Goal: Use online tool/utility

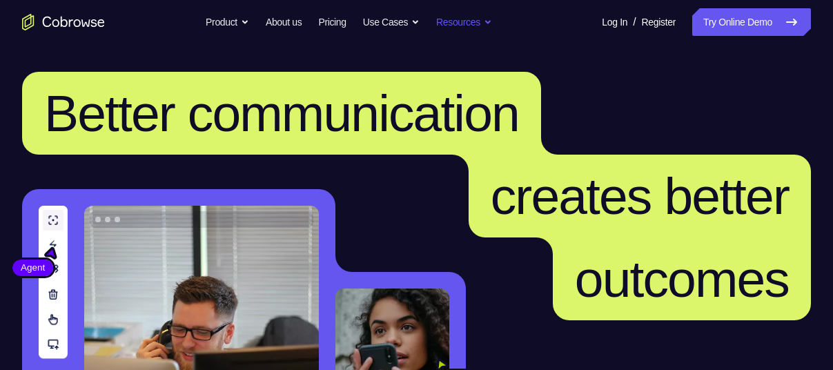
click at [489, 35] on button "Resources" at bounding box center [464, 22] width 56 height 28
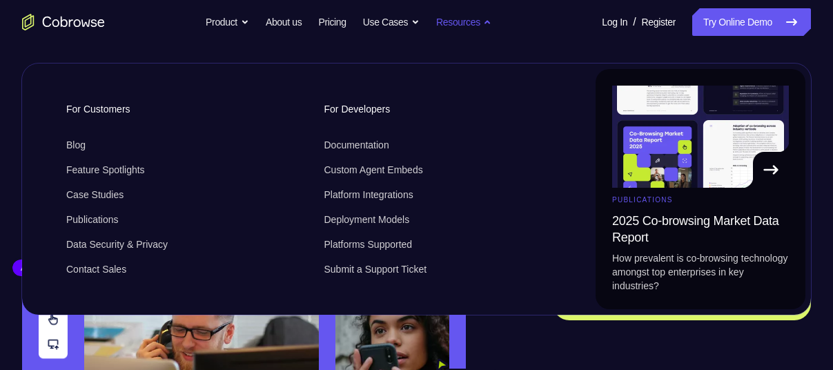
click at [489, 35] on button "Resources" at bounding box center [464, 22] width 56 height 28
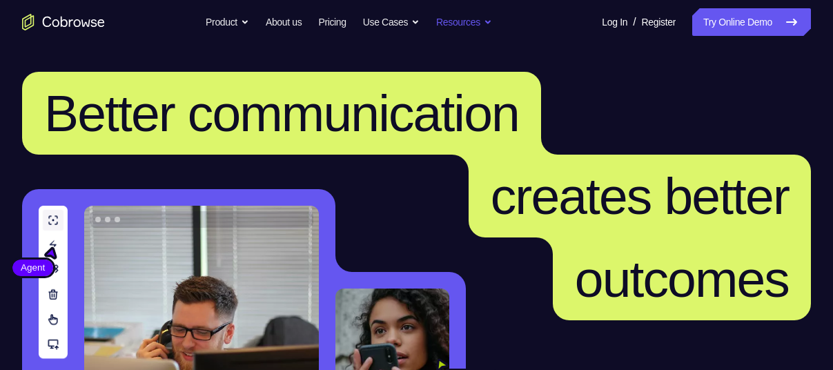
click at [489, 35] on button "Resources" at bounding box center [464, 22] width 56 height 28
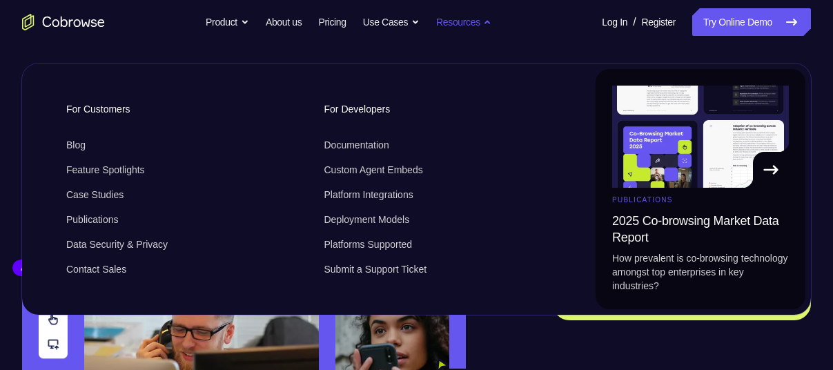
click at [489, 35] on button "Resources" at bounding box center [464, 22] width 56 height 28
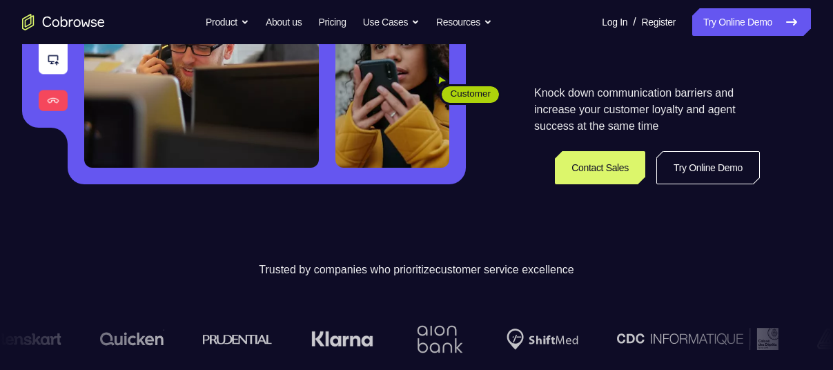
scroll to position [282, 0]
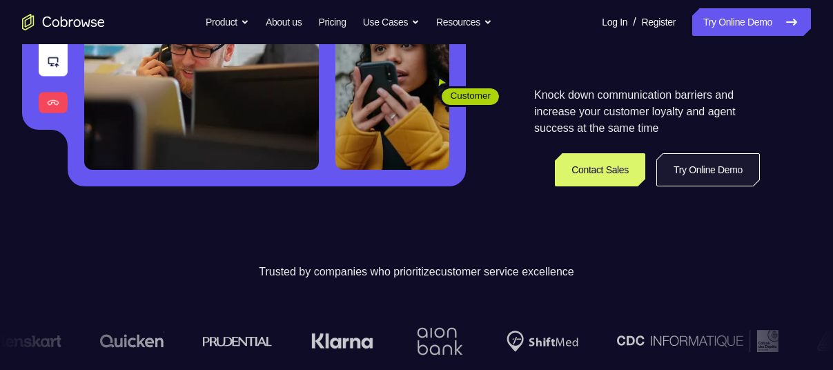
click at [737, 166] on link "Try Online Demo" at bounding box center [708, 169] width 104 height 33
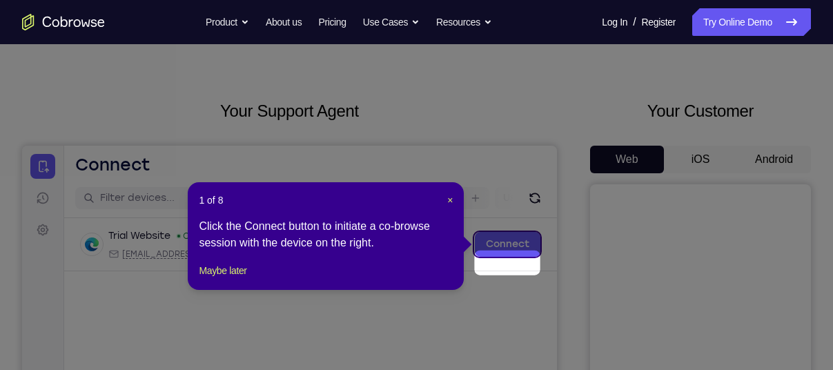
scroll to position [15, 0]
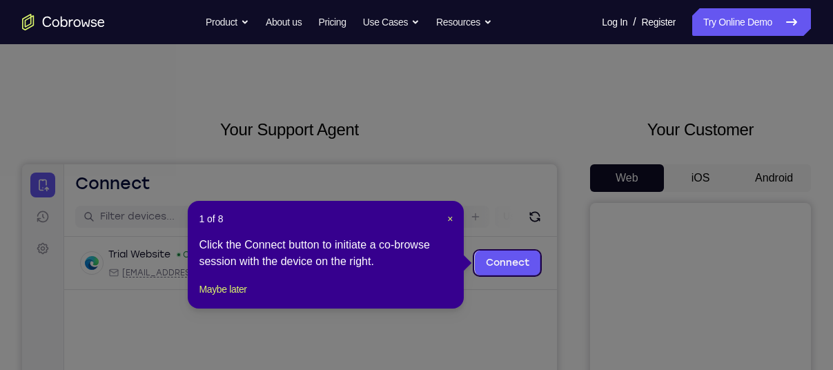
click at [445, 220] on header "1 of 8 ×" at bounding box center [326, 219] width 254 height 14
click at [454, 220] on div "1 of 8 × Click the Connect button to initiate a co-browse session with the devi…" at bounding box center [326, 255] width 276 height 108
click at [447, 219] on span "×" at bounding box center [450, 218] width 6 height 11
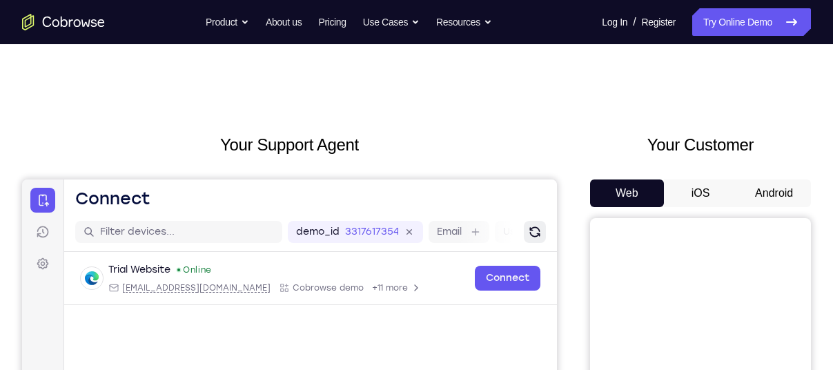
scroll to position [1, 0]
click at [774, 194] on button "Android" at bounding box center [774, 193] width 74 height 28
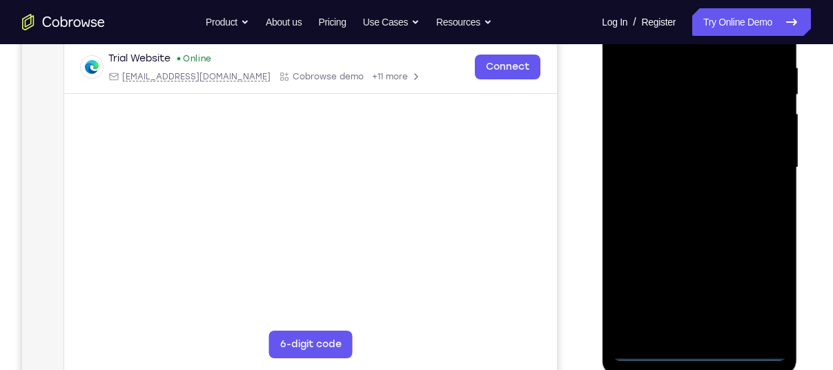
scroll to position [271, 0]
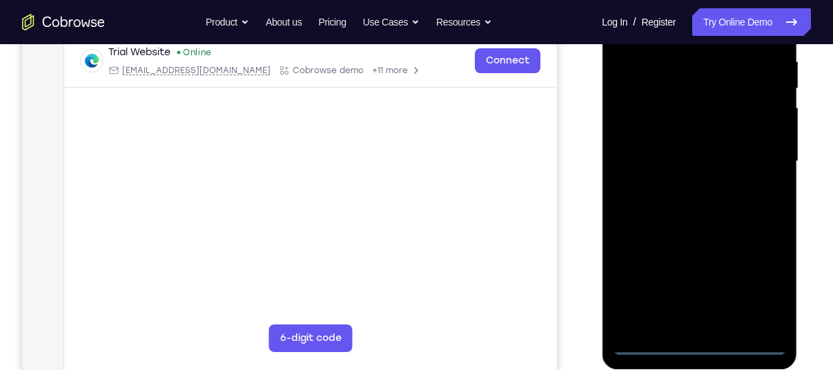
click at [698, 346] on div at bounding box center [699, 161] width 174 height 387
click at [761, 291] on div at bounding box center [699, 161] width 174 height 387
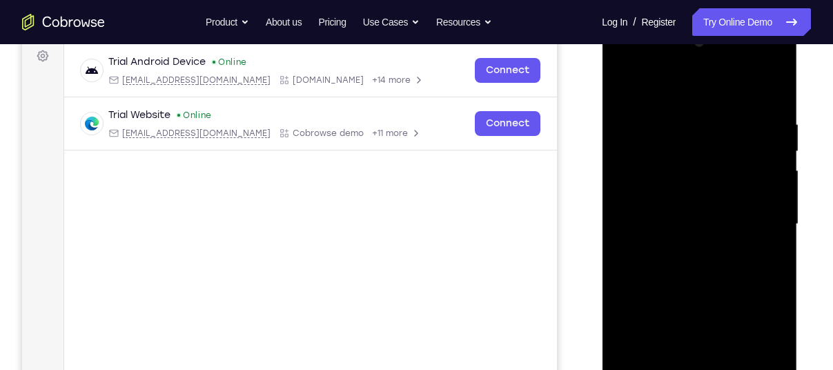
scroll to position [211, 0]
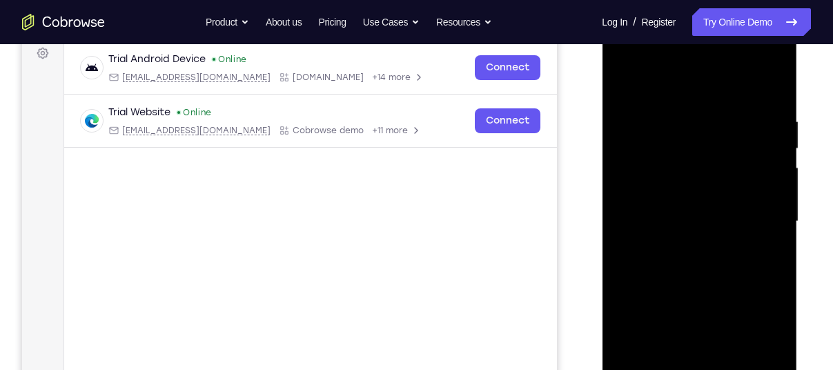
click at [681, 83] on div at bounding box center [699, 221] width 174 height 387
click at [758, 216] on div at bounding box center [699, 221] width 174 height 387
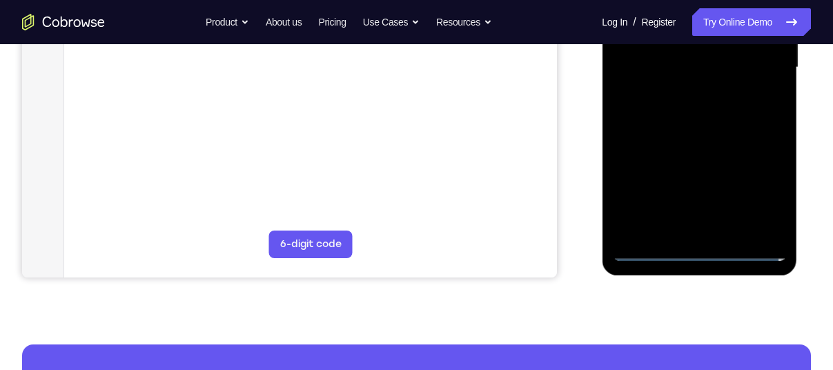
scroll to position [364, 0]
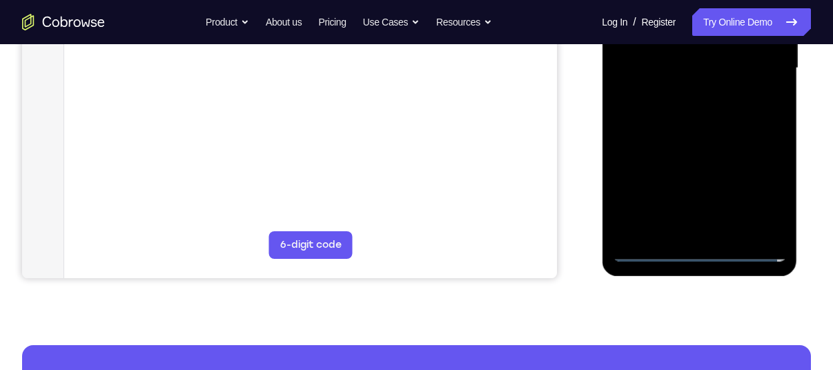
click at [689, 226] on div at bounding box center [699, 68] width 174 height 387
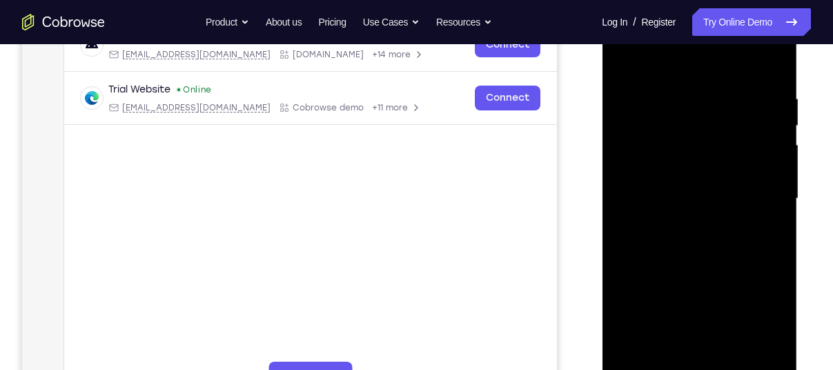
scroll to position [312, 0]
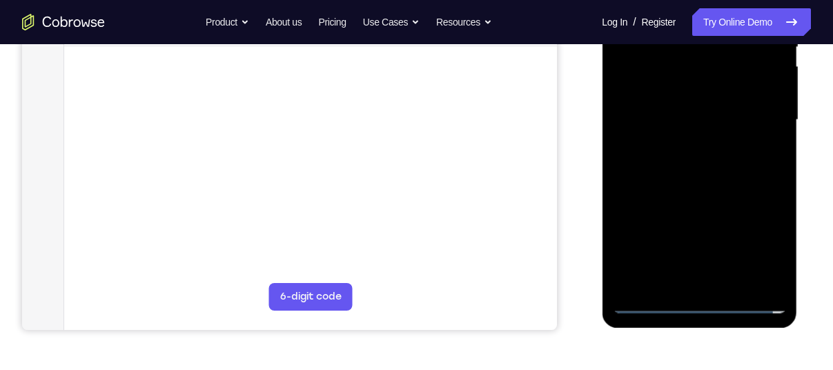
click at [645, 303] on div at bounding box center [699, 120] width 174 height 387
click at [714, 283] on div at bounding box center [699, 120] width 174 height 387
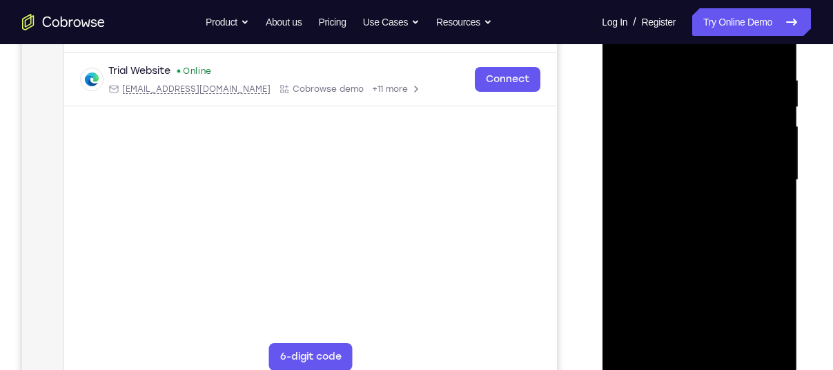
scroll to position [251, 0]
click at [681, 165] on div at bounding box center [699, 181] width 174 height 387
click at [656, 150] on div at bounding box center [699, 181] width 174 height 387
click at [698, 185] on div at bounding box center [699, 181] width 174 height 387
click at [669, 222] on div at bounding box center [699, 181] width 174 height 387
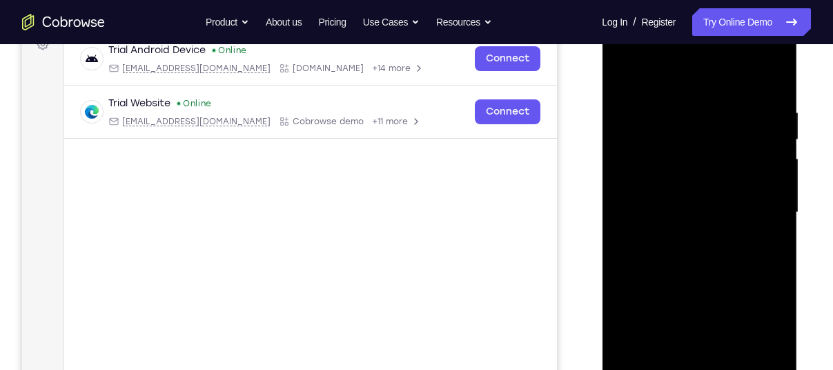
scroll to position [219, 0]
click at [777, 91] on div at bounding box center [699, 213] width 174 height 387
click at [770, 99] on div at bounding box center [699, 213] width 174 height 387
click at [701, 275] on div at bounding box center [699, 213] width 174 height 387
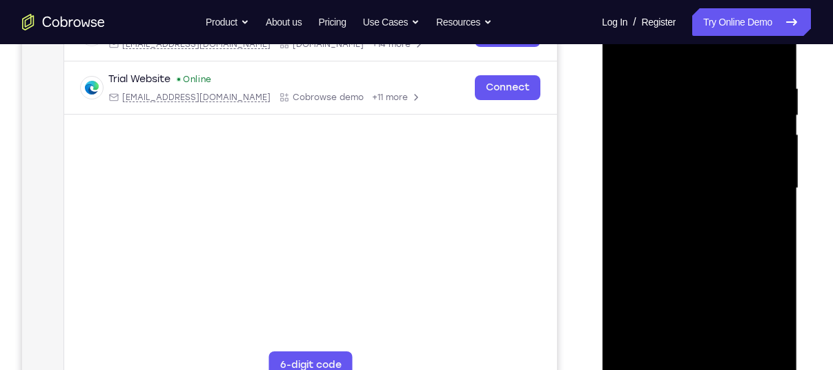
click at [734, 348] on div at bounding box center [699, 188] width 174 height 387
click at [708, 256] on div at bounding box center [699, 188] width 174 height 387
click at [663, 204] on div at bounding box center [699, 188] width 174 height 387
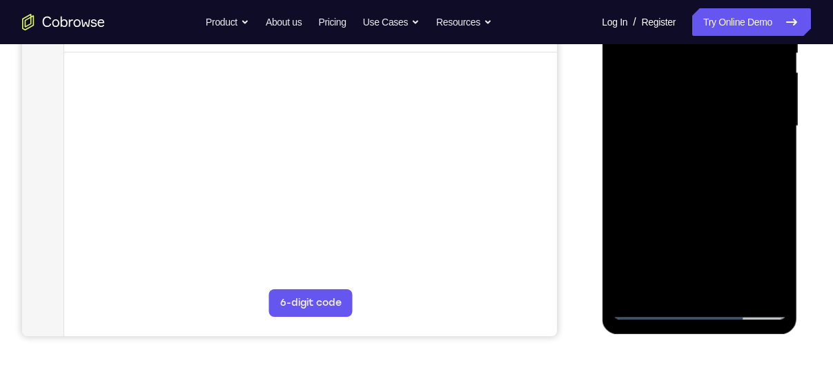
scroll to position [301, 0]
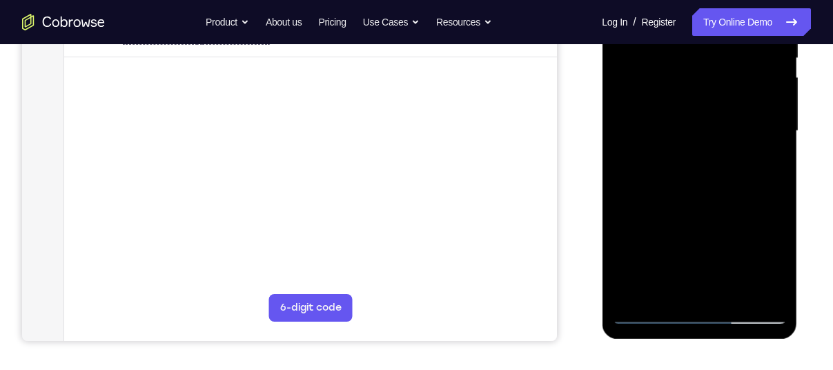
click at [768, 159] on div at bounding box center [699, 131] width 174 height 387
click at [765, 164] on div at bounding box center [699, 131] width 174 height 387
click at [764, 290] on div at bounding box center [699, 131] width 174 height 387
click at [647, 315] on div at bounding box center [699, 131] width 174 height 387
click at [647, 319] on div at bounding box center [699, 131] width 174 height 387
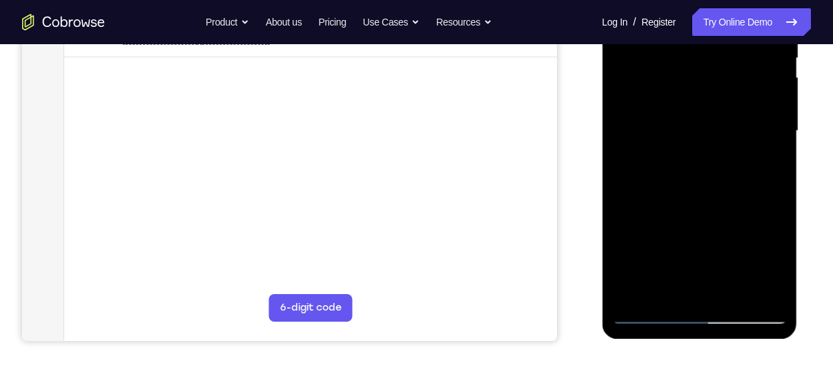
click at [679, 141] on div at bounding box center [699, 131] width 174 height 387
click at [690, 222] on div at bounding box center [699, 131] width 174 height 387
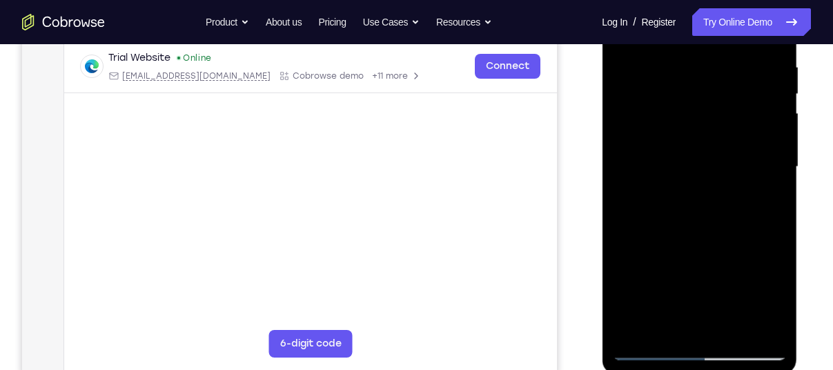
scroll to position [250, 0]
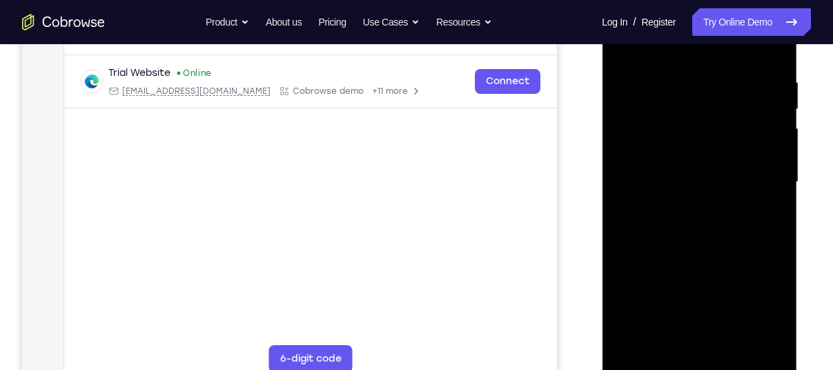
click at [774, 280] on div at bounding box center [699, 182] width 174 height 387
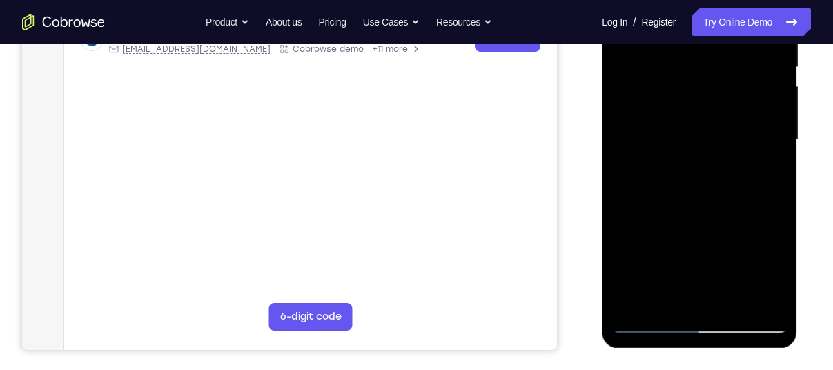
scroll to position [293, 0]
click at [655, 323] on div at bounding box center [699, 139] width 174 height 387
click at [726, 200] on div at bounding box center [699, 139] width 174 height 387
click at [682, 183] on div at bounding box center [699, 139] width 174 height 387
click at [652, 325] on div at bounding box center [699, 139] width 174 height 387
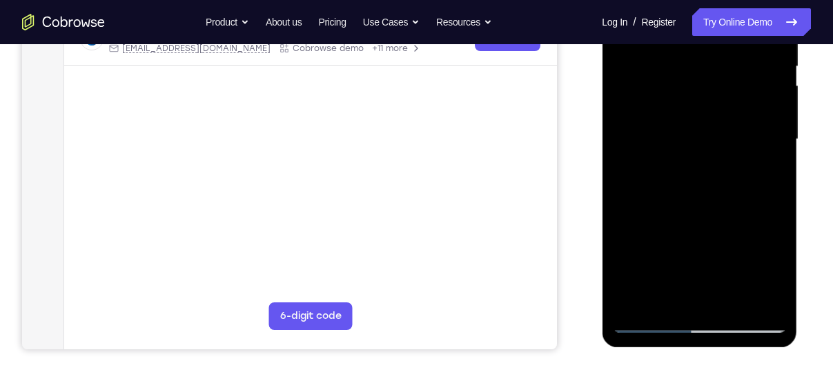
click at [652, 325] on div at bounding box center [699, 139] width 174 height 387
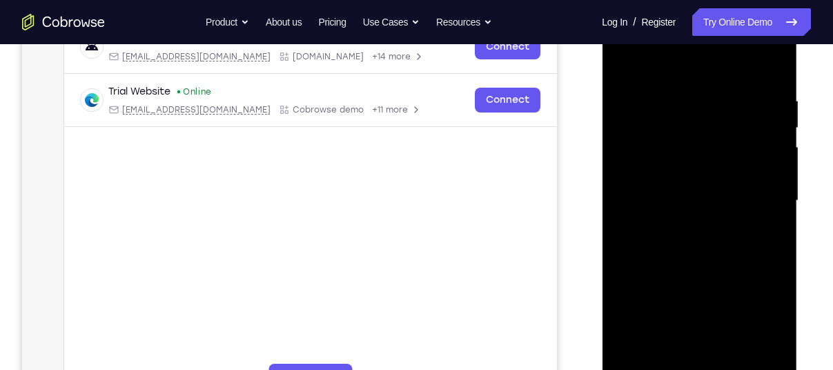
scroll to position [226, 0]
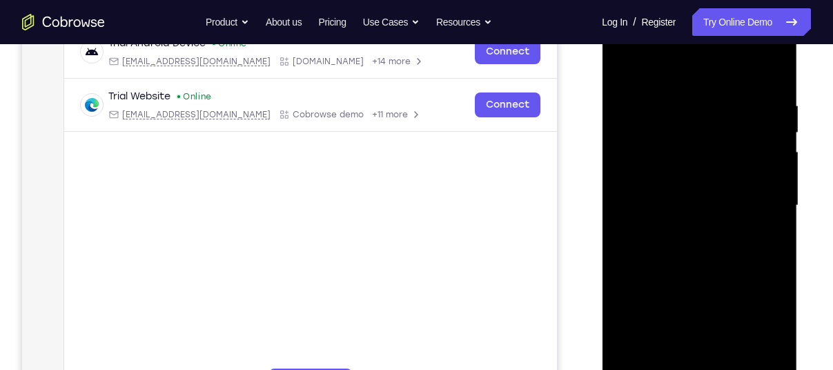
drag, startPoint x: 779, startPoint y: 92, endPoint x: 634, endPoint y: 107, distance: 145.7
click at [634, 107] on div at bounding box center [699, 205] width 174 height 387
drag, startPoint x: 709, startPoint y: 199, endPoint x: 702, endPoint y: 97, distance: 103.1
click at [702, 97] on div at bounding box center [699, 205] width 174 height 387
drag, startPoint x: 712, startPoint y: 227, endPoint x: 716, endPoint y: 150, distance: 77.4
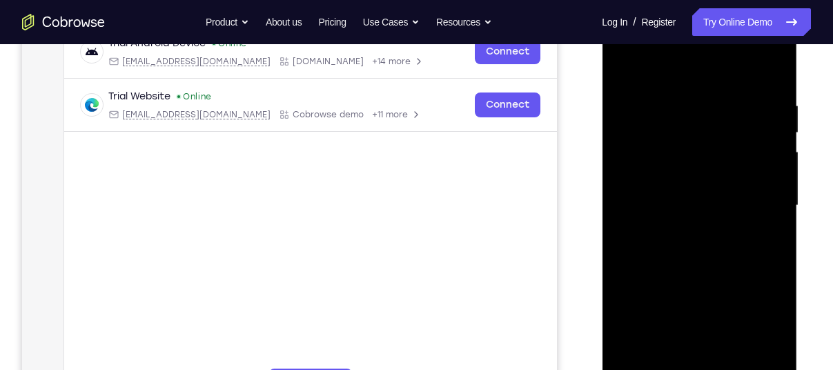
click at [716, 150] on div at bounding box center [699, 205] width 174 height 387
drag, startPoint x: 705, startPoint y: 263, endPoint x: 715, endPoint y: 168, distance: 95.7
click at [715, 168] on div at bounding box center [699, 205] width 174 height 387
drag, startPoint x: 716, startPoint y: 231, endPoint x: 736, endPoint y: 118, distance: 115.0
click at [736, 118] on div at bounding box center [699, 205] width 174 height 387
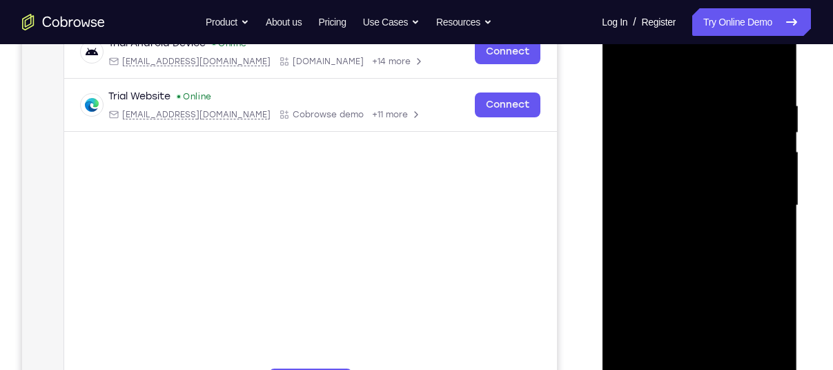
drag, startPoint x: 710, startPoint y: 237, endPoint x: 737, endPoint y: 128, distance: 112.3
click at [737, 128] on div at bounding box center [699, 205] width 174 height 387
drag, startPoint x: 710, startPoint y: 249, endPoint x: 732, endPoint y: 164, distance: 88.4
click at [732, 164] on div at bounding box center [699, 205] width 174 height 387
drag, startPoint x: 683, startPoint y: 286, endPoint x: 719, endPoint y: 154, distance: 136.6
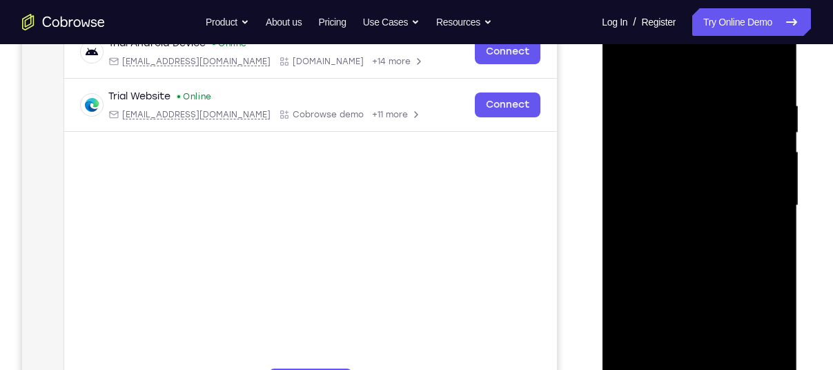
click at [719, 154] on div at bounding box center [699, 205] width 174 height 387
drag, startPoint x: 701, startPoint y: 277, endPoint x: 741, endPoint y: 127, distance: 155.5
click at [741, 127] on div at bounding box center [699, 205] width 174 height 387
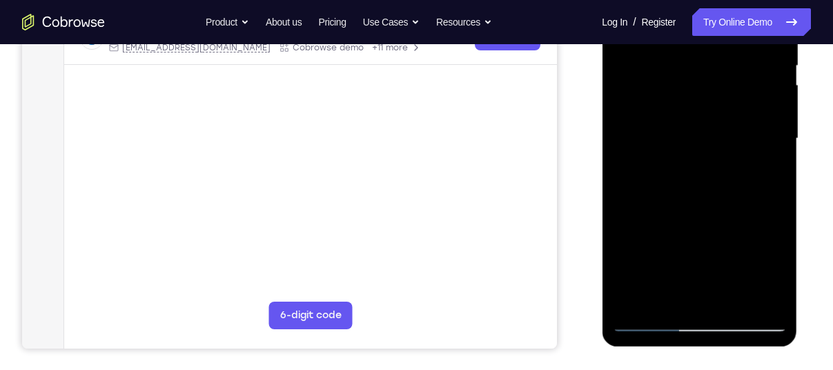
click at [665, 300] on div at bounding box center [699, 138] width 174 height 387
drag, startPoint x: 712, startPoint y: 235, endPoint x: 712, endPoint y: 182, distance: 53.8
click at [712, 182] on div at bounding box center [699, 138] width 174 height 387
drag, startPoint x: 714, startPoint y: 234, endPoint x: 721, endPoint y: 188, distance: 46.9
click at [721, 188] on div at bounding box center [699, 138] width 174 height 387
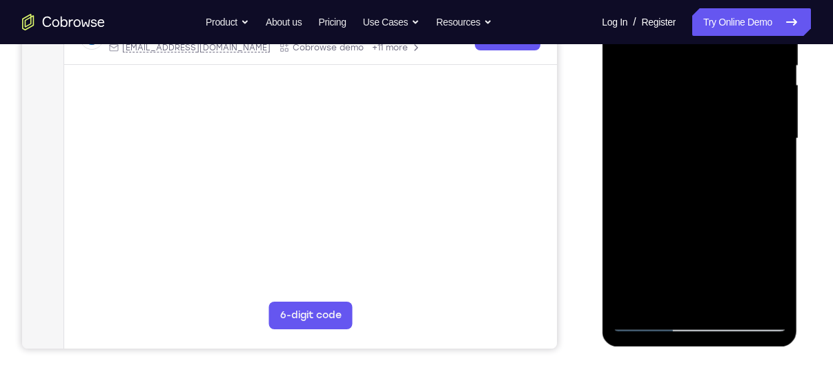
drag, startPoint x: 654, startPoint y: 215, endPoint x: 680, endPoint y: 149, distance: 71.3
click at [680, 149] on div at bounding box center [699, 138] width 174 height 387
drag, startPoint x: 680, startPoint y: 149, endPoint x: 699, endPoint y: 63, distance: 88.4
click at [699, 63] on div at bounding box center [699, 138] width 174 height 387
drag, startPoint x: 710, startPoint y: 200, endPoint x: 742, endPoint y: 99, distance: 106.5
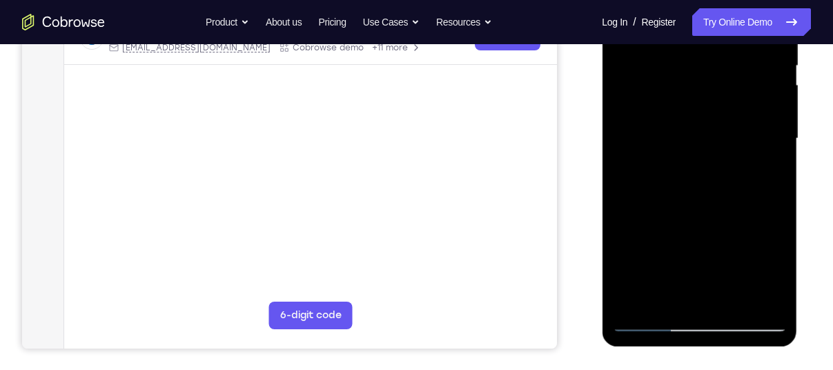
click at [742, 99] on div at bounding box center [699, 138] width 174 height 387
click at [642, 117] on div at bounding box center [699, 138] width 174 height 387
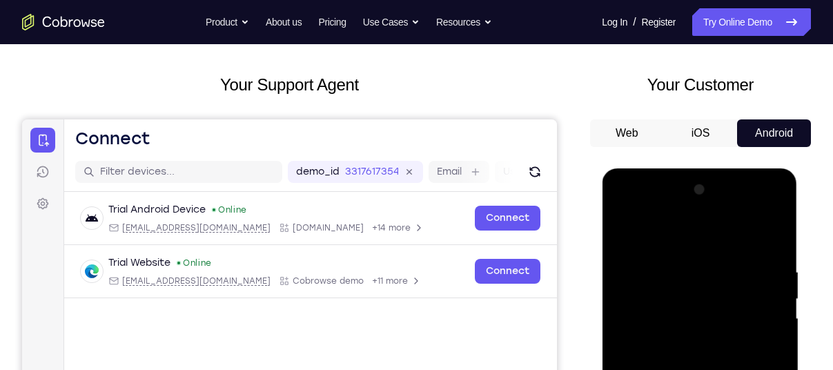
scroll to position [57, 0]
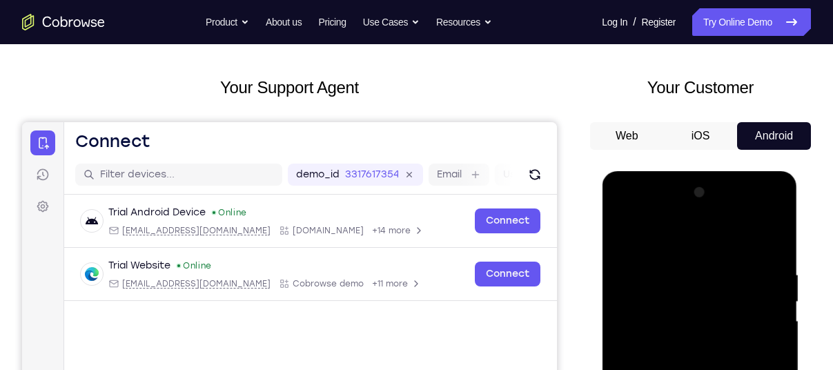
click at [699, 273] on div at bounding box center [699, 375] width 174 height 387
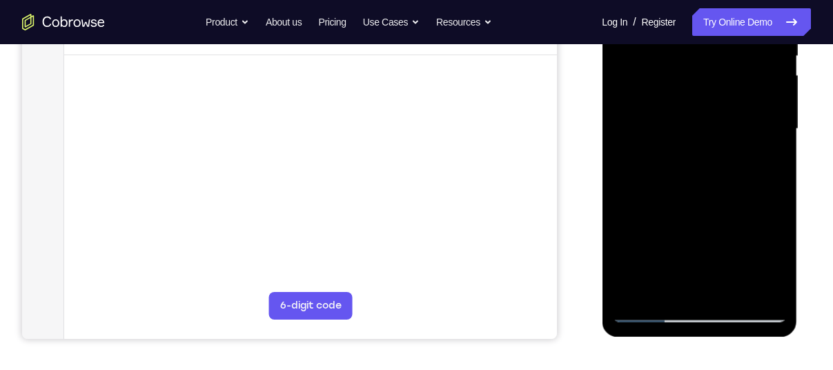
scroll to position [304, 0]
click at [667, 287] on div at bounding box center [699, 128] width 174 height 387
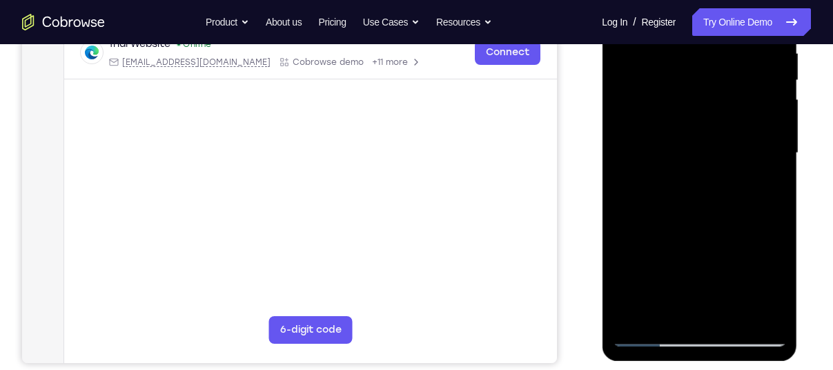
scroll to position [275, 0]
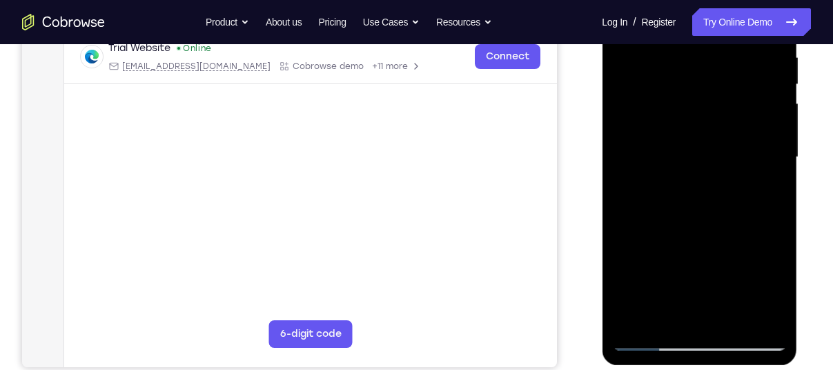
drag, startPoint x: 725, startPoint y: 198, endPoint x: 745, endPoint y: 96, distance: 104.0
click at [745, 96] on div at bounding box center [699, 157] width 174 height 387
drag, startPoint x: 706, startPoint y: 216, endPoint x: 719, endPoint y: 165, distance: 52.6
click at [719, 165] on div at bounding box center [699, 157] width 174 height 387
click at [772, 238] on div at bounding box center [699, 157] width 174 height 387
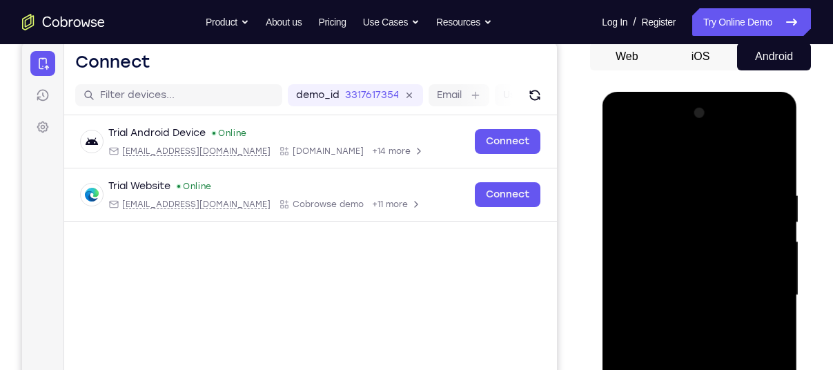
scroll to position [135, 0]
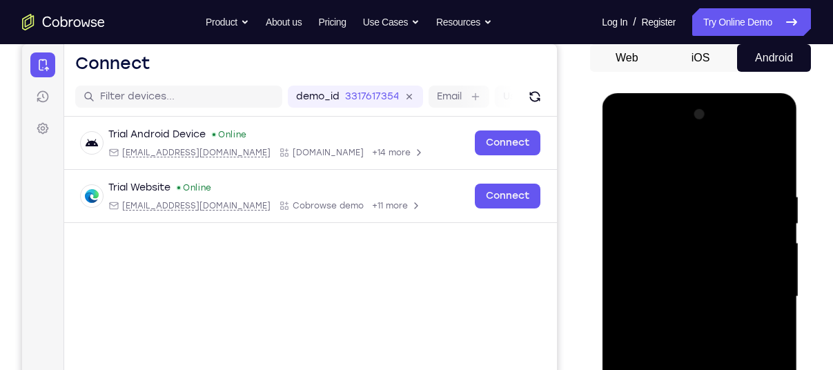
drag, startPoint x: 704, startPoint y: 220, endPoint x: 720, endPoint y: 356, distance: 136.9
click at [720, 356] on div at bounding box center [699, 297] width 174 height 387
drag, startPoint x: 714, startPoint y: 287, endPoint x: 719, endPoint y: 212, distance: 75.4
click at [719, 212] on div at bounding box center [699, 297] width 174 height 387
drag, startPoint x: 716, startPoint y: 286, endPoint x: 730, endPoint y: 207, distance: 80.6
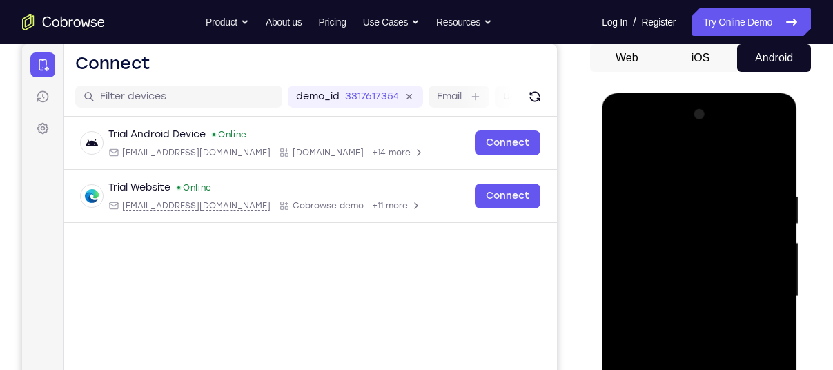
click at [730, 207] on div at bounding box center [699, 297] width 174 height 387
drag, startPoint x: 721, startPoint y: 281, endPoint x: 730, endPoint y: 216, distance: 65.5
click at [730, 216] on div at bounding box center [699, 297] width 174 height 387
drag, startPoint x: 730, startPoint y: 274, endPoint x: 749, endPoint y: 211, distance: 66.2
click at [749, 211] on div at bounding box center [699, 297] width 174 height 387
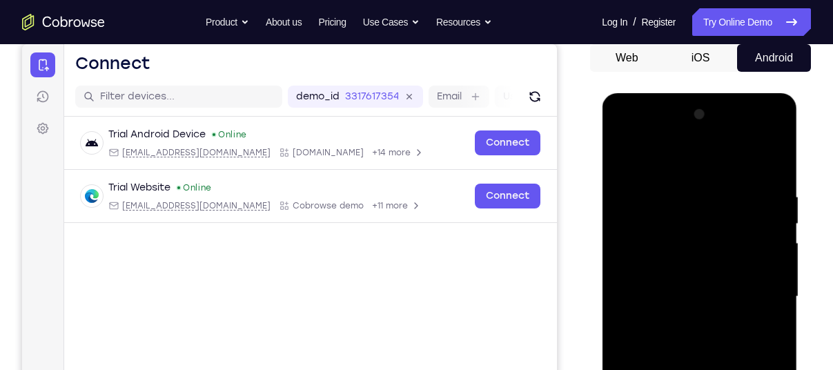
drag, startPoint x: 724, startPoint y: 299, endPoint x: 732, endPoint y: 239, distance: 60.6
click at [732, 239] on div at bounding box center [699, 297] width 174 height 387
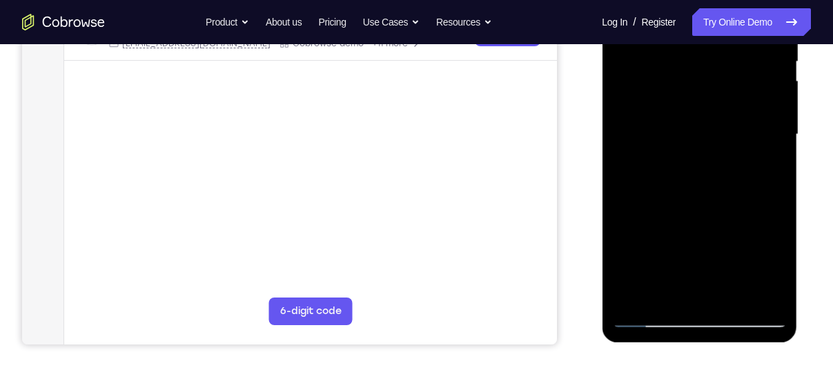
scroll to position [296, 0]
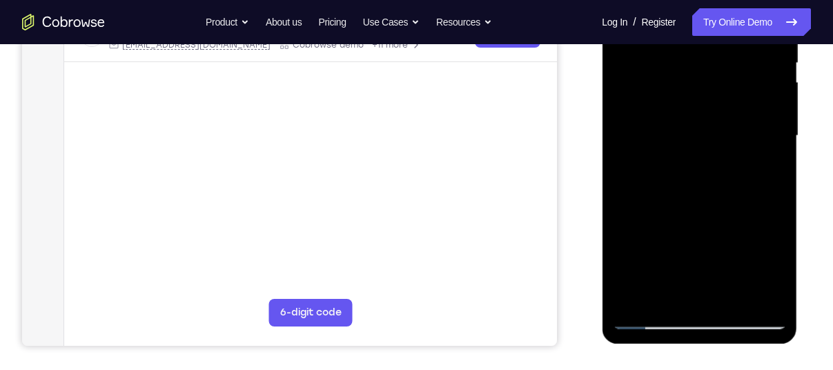
click at [697, 315] on div at bounding box center [699, 136] width 174 height 387
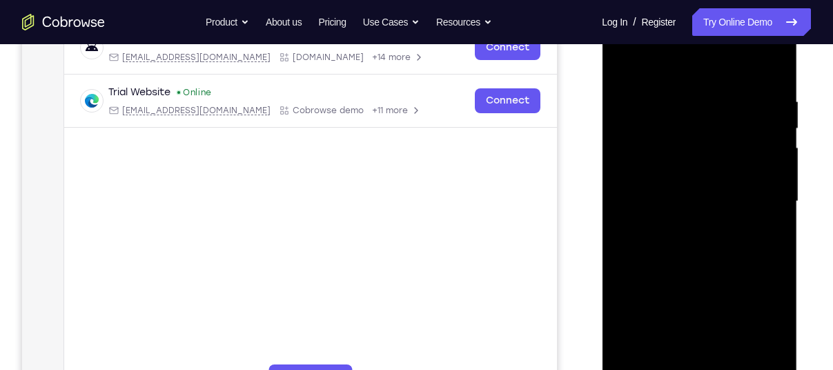
scroll to position [238, 0]
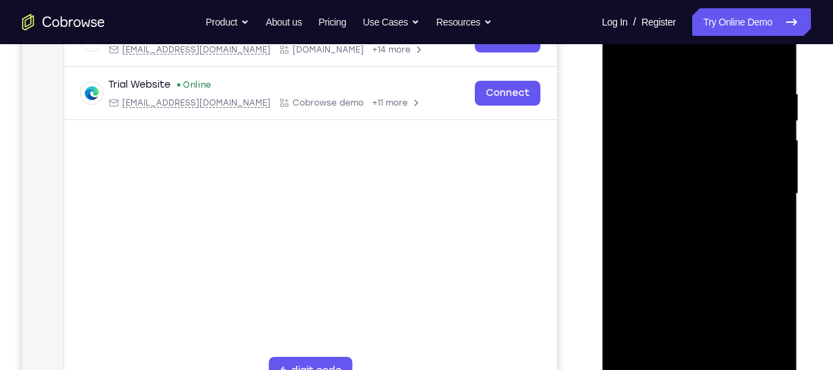
drag, startPoint x: 663, startPoint y: 282, endPoint x: 508, endPoint y: 340, distance: 165.8
click at [602, 340] on html "Online web based iOS Simulators and Android Emulators. Run iPhone, iPad, Mobile…" at bounding box center [700, 197] width 197 height 414
drag, startPoint x: 695, startPoint y: 246, endPoint x: 572, endPoint y: 245, distance: 123.6
click at [602, 245] on html "Online web based iOS Simulators and Android Emulators. Run iPhone, iPad, Mobile…" at bounding box center [700, 197] width 197 height 414
drag, startPoint x: 673, startPoint y: 213, endPoint x: 702, endPoint y: -91, distance: 305.1
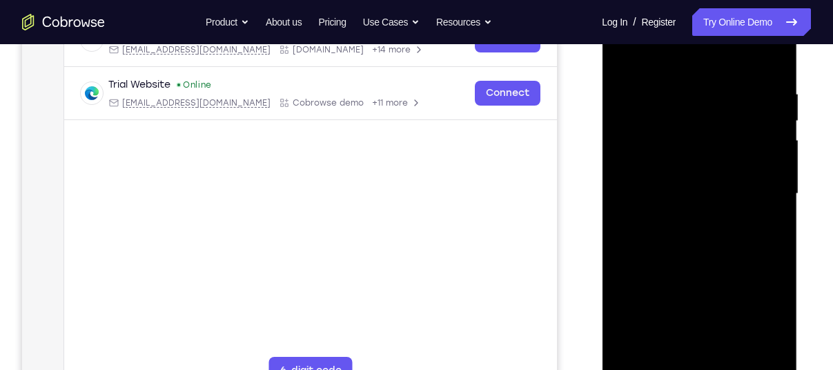
click at [702, 0] on html "Online web based iOS Simulators and Android Emulators. Run iPhone, iPad, Mobile…" at bounding box center [700, 197] width 197 height 414
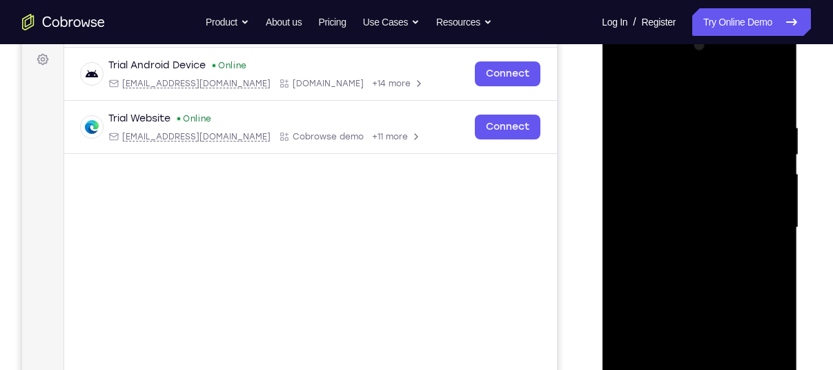
scroll to position [236, 0]
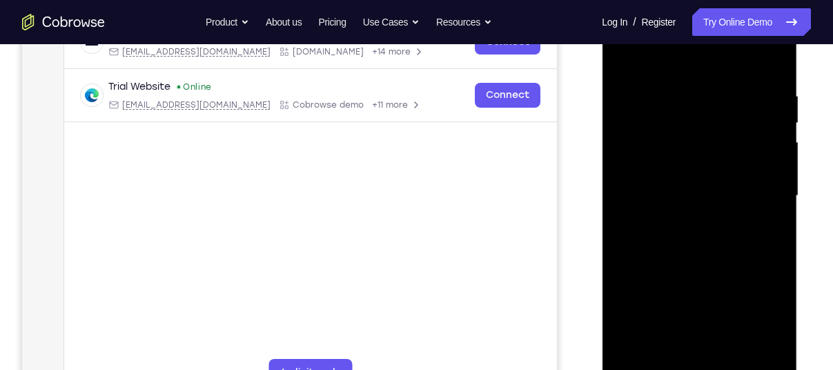
click at [719, 214] on div at bounding box center [699, 196] width 174 height 387
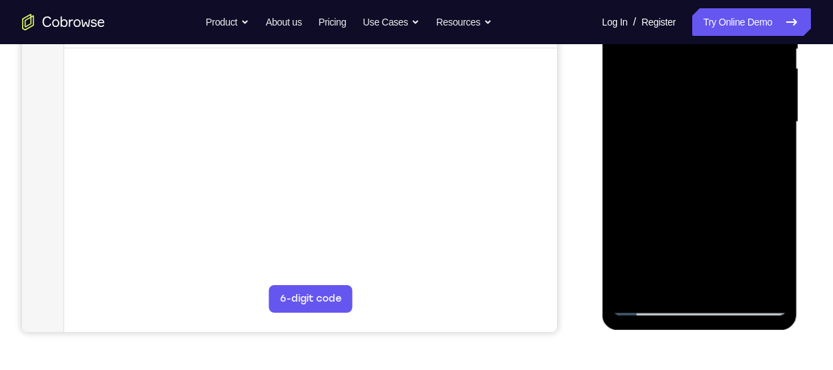
scroll to position [311, 0]
drag, startPoint x: 683, startPoint y: 227, endPoint x: 683, endPoint y: 145, distance: 82.1
click at [683, 145] on div at bounding box center [699, 121] width 174 height 387
drag, startPoint x: 688, startPoint y: 237, endPoint x: 699, endPoint y: 172, distance: 65.8
click at [699, 172] on div at bounding box center [699, 121] width 174 height 387
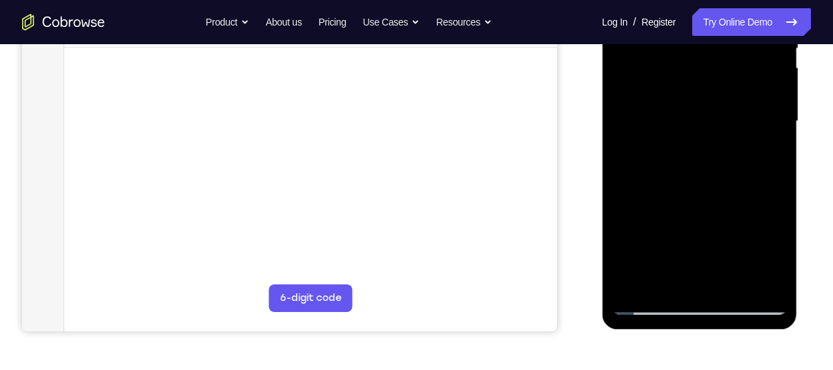
drag, startPoint x: 703, startPoint y: 252, endPoint x: 717, endPoint y: 177, distance: 75.9
click at [717, 177] on div at bounding box center [699, 121] width 174 height 387
drag, startPoint x: 708, startPoint y: 264, endPoint x: 739, endPoint y: 173, distance: 96.0
click at [739, 173] on div at bounding box center [699, 121] width 174 height 387
drag, startPoint x: 698, startPoint y: 260, endPoint x: 733, endPoint y: 162, distance: 104.1
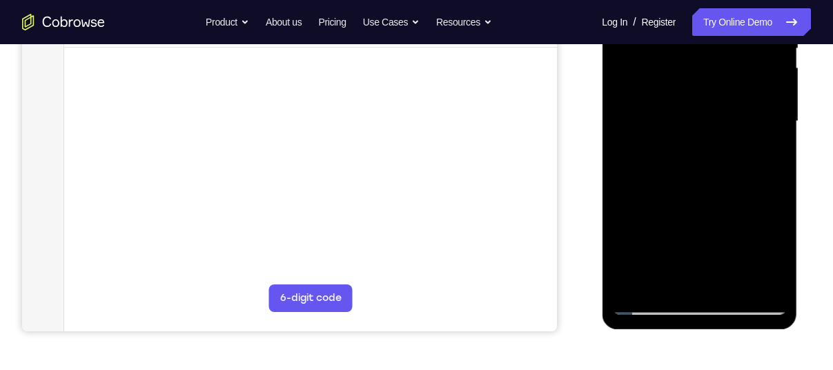
click at [733, 162] on div at bounding box center [699, 121] width 174 height 387
drag, startPoint x: 672, startPoint y: 246, endPoint x: 711, endPoint y: 119, distance: 133.0
click at [711, 119] on div at bounding box center [699, 121] width 174 height 387
drag, startPoint x: 682, startPoint y: 223, endPoint x: 714, endPoint y: 125, distance: 103.2
click at [714, 125] on div at bounding box center [699, 121] width 174 height 387
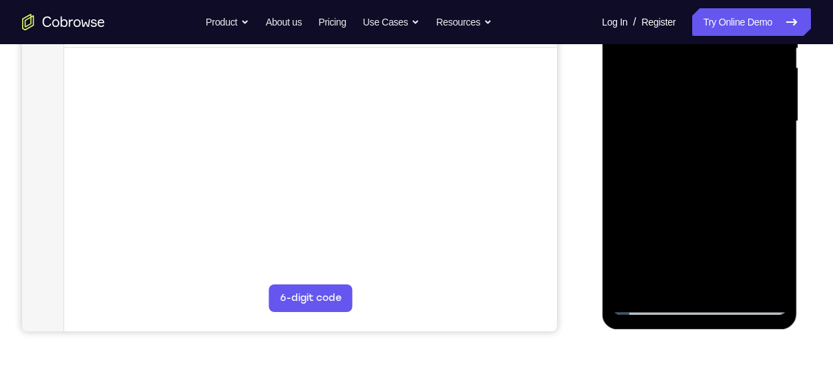
drag, startPoint x: 687, startPoint y: 273, endPoint x: 712, endPoint y: 194, distance: 82.5
click at [712, 194] on div at bounding box center [699, 121] width 174 height 387
drag, startPoint x: 712, startPoint y: 194, endPoint x: 711, endPoint y: 379, distance: 185.0
click at [711, 332] on html "Online web based iOS Simulators and Android Emulators. Run iPhone, iPad, Mobile…" at bounding box center [700, 125] width 197 height 414
drag, startPoint x: 699, startPoint y: 232, endPoint x: 699, endPoint y: 380, distance: 147.7
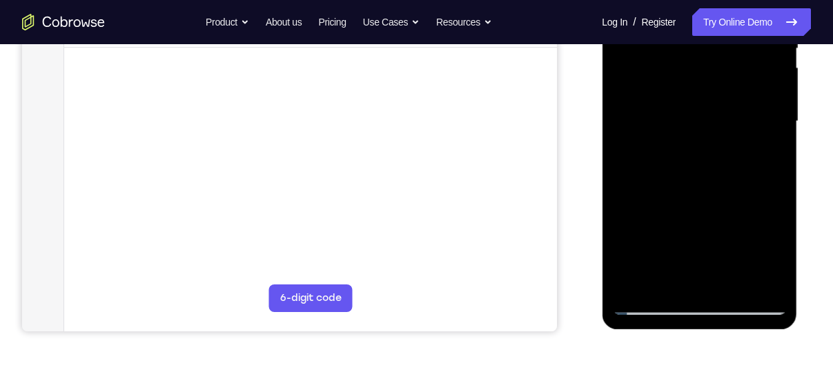
click at [699, 332] on html "Online web based iOS Simulators and Android Emulators. Run iPhone, iPad, Mobile…" at bounding box center [700, 125] width 197 height 414
drag, startPoint x: 693, startPoint y: 176, endPoint x: 703, endPoint y: 299, distance: 123.2
click at [703, 299] on div at bounding box center [699, 121] width 174 height 387
drag, startPoint x: 684, startPoint y: 162, endPoint x: 692, endPoint y: 238, distance: 77.1
click at [692, 238] on div at bounding box center [699, 121] width 174 height 387
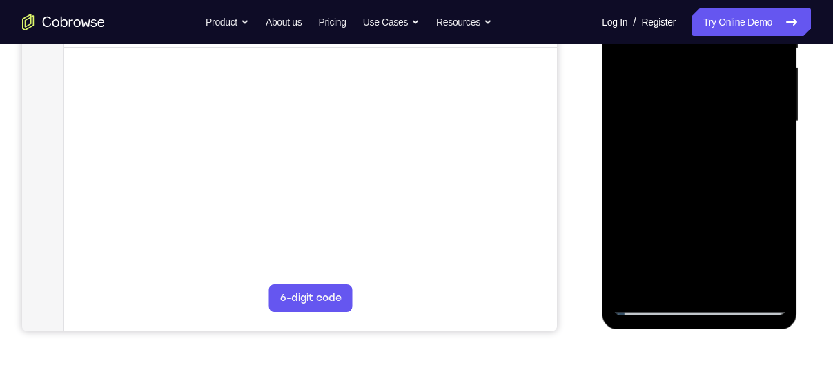
drag, startPoint x: 678, startPoint y: 136, endPoint x: 683, endPoint y: 264, distance: 128.5
click at [683, 264] on div at bounding box center [699, 121] width 174 height 387
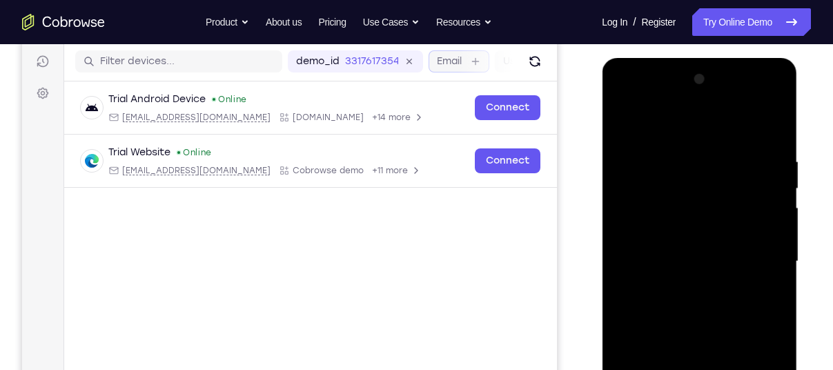
scroll to position [171, 0]
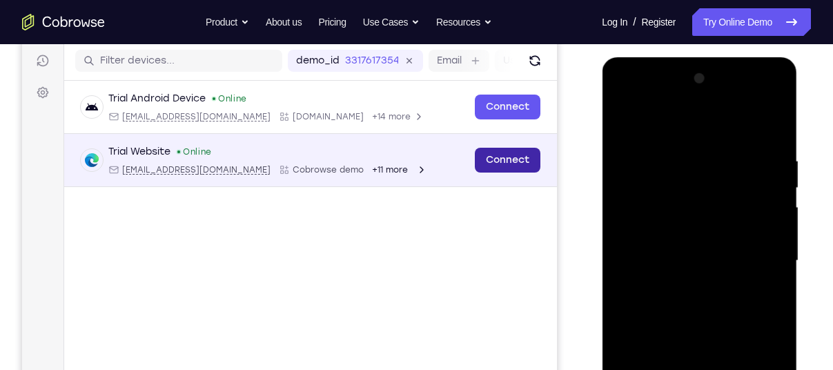
click at [495, 158] on link "Connect" at bounding box center [508, 160] width 66 height 25
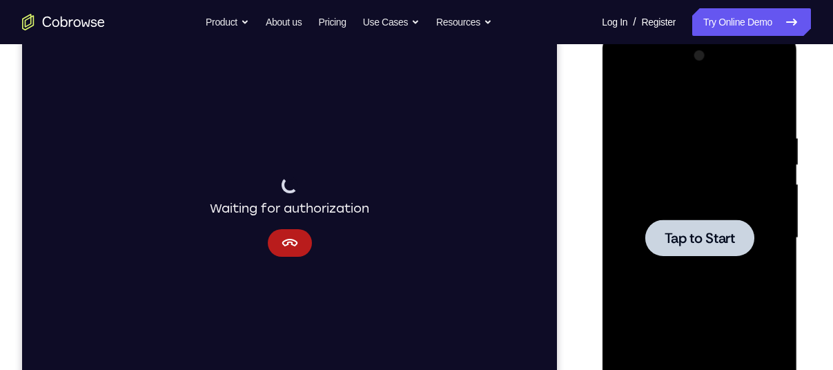
scroll to position [192, 0]
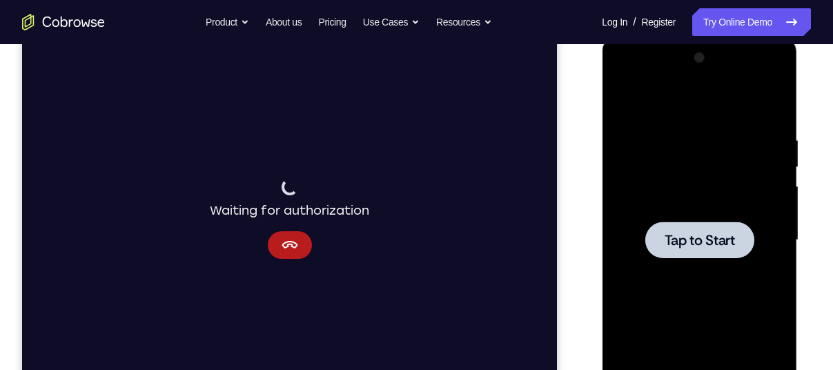
click at [703, 234] on span "Tap to Start" at bounding box center [699, 240] width 70 height 14
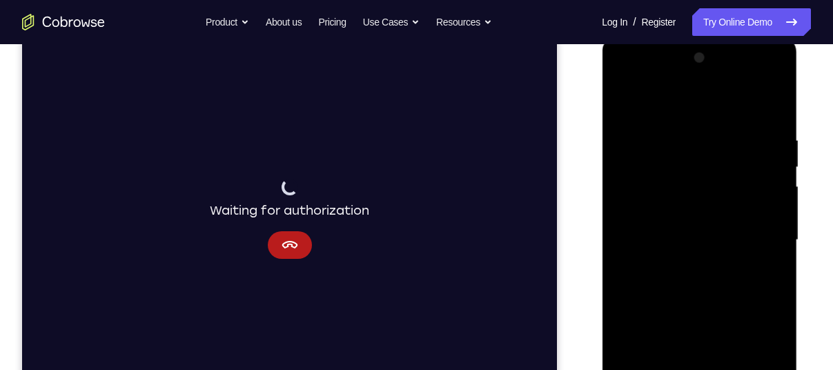
scroll to position [309, 0]
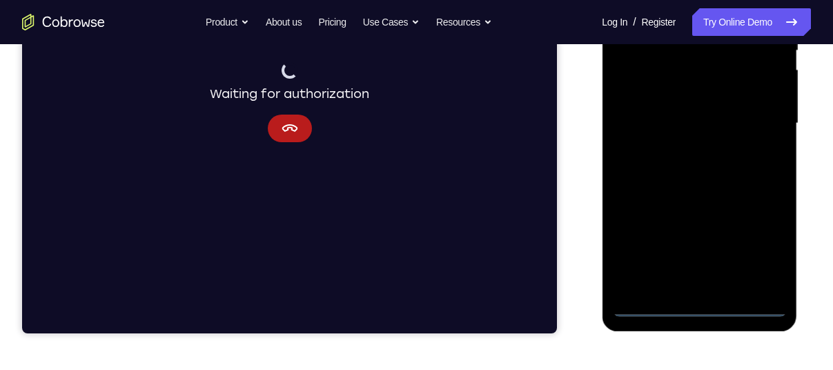
click at [697, 302] on div at bounding box center [699, 123] width 174 height 387
click at [754, 304] on div at bounding box center [699, 123] width 174 height 387
click at [707, 320] on div at bounding box center [699, 125] width 195 height 411
click at [693, 304] on div at bounding box center [699, 123] width 174 height 387
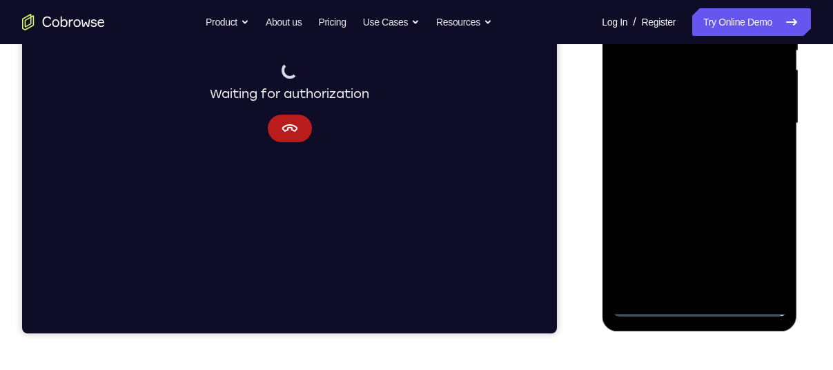
drag, startPoint x: 695, startPoint y: 206, endPoint x: 688, endPoint y: 84, distance: 121.7
click at [688, 84] on div at bounding box center [699, 123] width 174 height 387
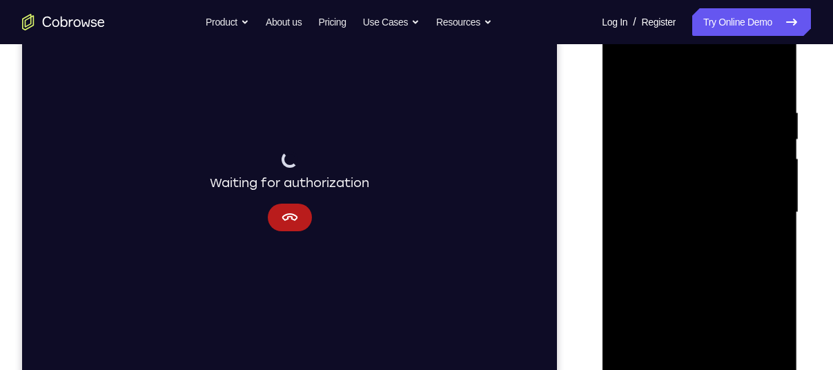
scroll to position [219, 0]
click at [714, 244] on div at bounding box center [699, 213] width 174 height 387
drag, startPoint x: 661, startPoint y: 215, endPoint x: 672, endPoint y: 172, distance: 44.0
click at [672, 172] on div at bounding box center [699, 213] width 174 height 387
drag, startPoint x: 690, startPoint y: 271, endPoint x: 700, endPoint y: 206, distance: 65.6
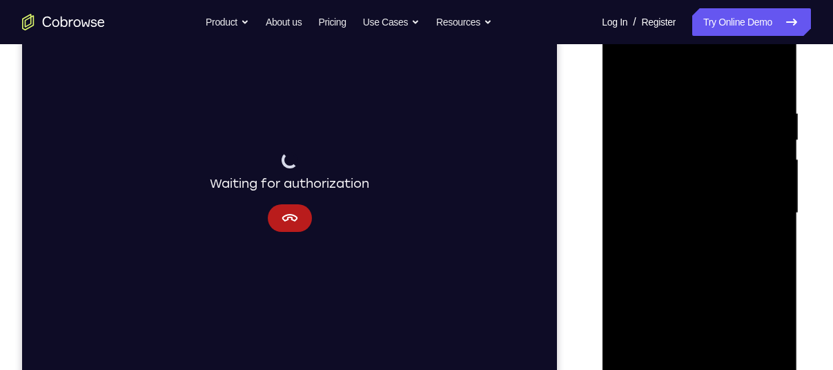
click at [700, 206] on div at bounding box center [699, 213] width 174 height 387
drag, startPoint x: 714, startPoint y: 265, endPoint x: 718, endPoint y: 206, distance: 59.5
click at [718, 206] on div at bounding box center [699, 213] width 174 height 387
drag, startPoint x: 721, startPoint y: 275, endPoint x: 725, endPoint y: 216, distance: 58.8
click at [725, 216] on div at bounding box center [699, 213] width 174 height 387
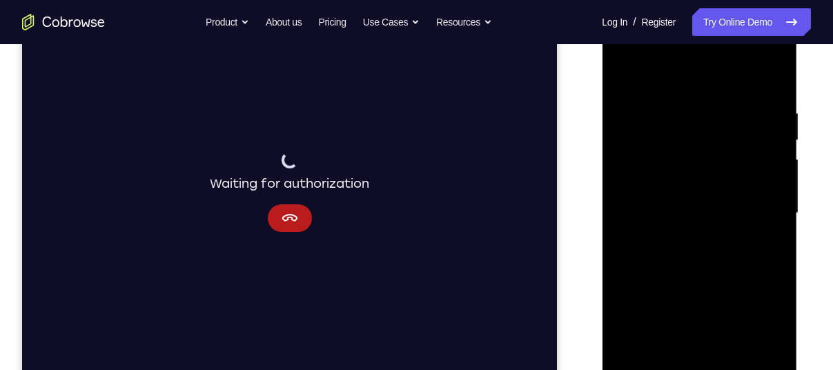
drag, startPoint x: 712, startPoint y: 293, endPoint x: 720, endPoint y: 250, distance: 44.3
click at [720, 250] on div at bounding box center [699, 213] width 174 height 387
drag, startPoint x: 720, startPoint y: 250, endPoint x: 738, endPoint y: 177, distance: 75.3
click at [738, 177] on div at bounding box center [699, 213] width 174 height 387
drag, startPoint x: 692, startPoint y: 298, endPoint x: 708, endPoint y: 171, distance: 128.1
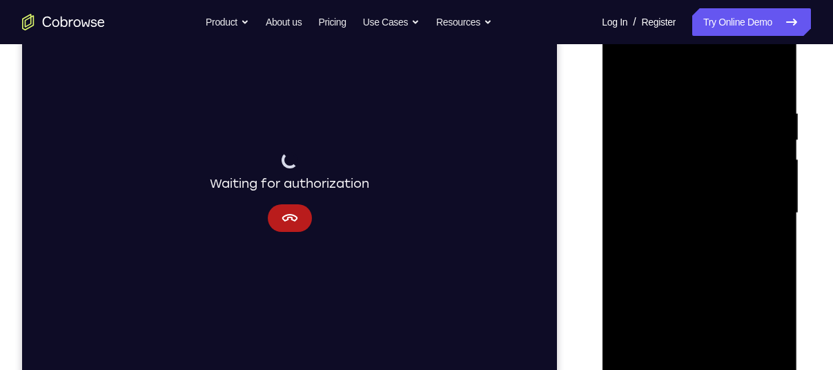
click at [708, 171] on div at bounding box center [699, 213] width 174 height 387
drag, startPoint x: 679, startPoint y: 308, endPoint x: 675, endPoint y: 397, distance: 89.1
click at [675, 369] on div at bounding box center [699, 213] width 174 height 387
click at [675, 58] on div at bounding box center [699, 213] width 174 height 387
click at [679, 76] on div at bounding box center [699, 213] width 174 height 387
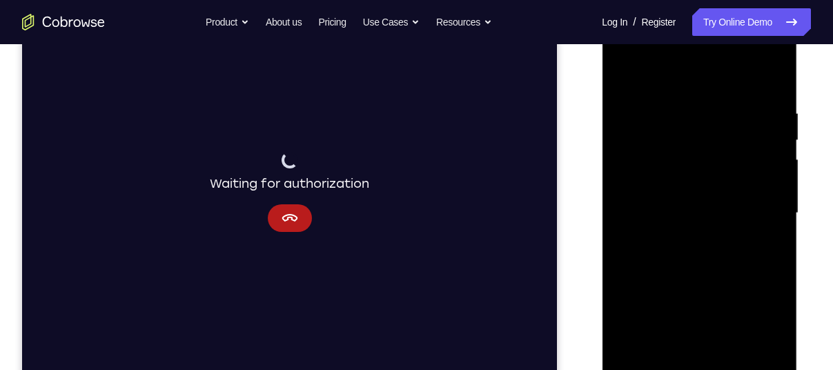
click at [679, 76] on div at bounding box center [699, 213] width 174 height 387
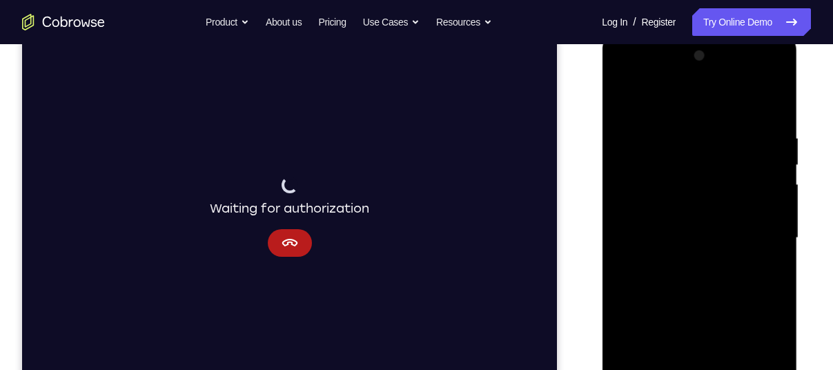
scroll to position [193, 0]
drag, startPoint x: 701, startPoint y: 237, endPoint x: 698, endPoint y: 114, distance: 122.9
click at [698, 114] on div at bounding box center [699, 239] width 174 height 387
drag, startPoint x: 691, startPoint y: 272, endPoint x: 708, endPoint y: 139, distance: 134.2
click at [708, 139] on div at bounding box center [699, 239] width 174 height 387
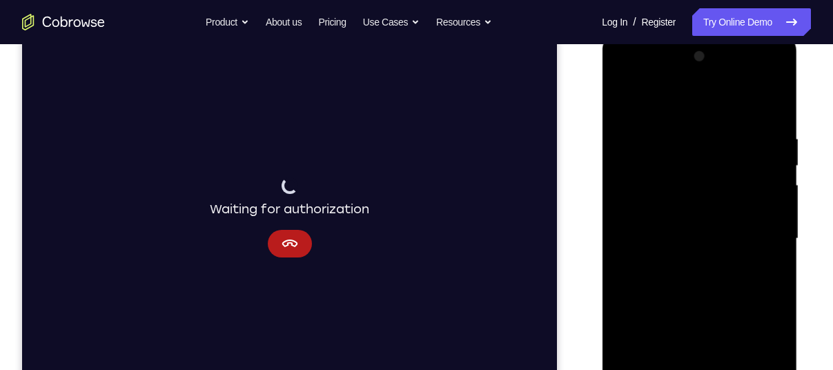
drag, startPoint x: 681, startPoint y: 313, endPoint x: 688, endPoint y: 195, distance: 118.2
click at [688, 195] on div at bounding box center [699, 239] width 174 height 387
drag, startPoint x: 688, startPoint y: 195, endPoint x: 724, endPoint y: 39, distance: 159.4
click at [724, 39] on div at bounding box center [699, 240] width 195 height 411
drag, startPoint x: 710, startPoint y: 259, endPoint x: 714, endPoint y: 150, distance: 108.5
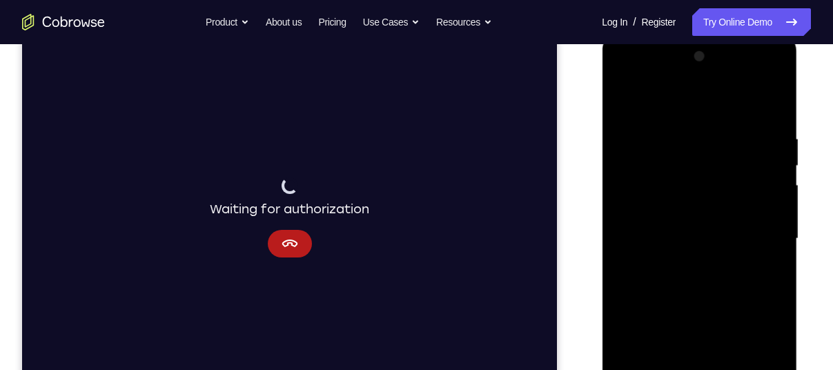
click at [714, 150] on div at bounding box center [699, 239] width 174 height 387
drag, startPoint x: 689, startPoint y: 269, endPoint x: 708, endPoint y: 117, distance: 153.0
click at [708, 117] on div at bounding box center [699, 239] width 174 height 387
drag, startPoint x: 710, startPoint y: 259, endPoint x: 721, endPoint y: 167, distance: 92.5
click at [721, 167] on div at bounding box center [699, 239] width 174 height 387
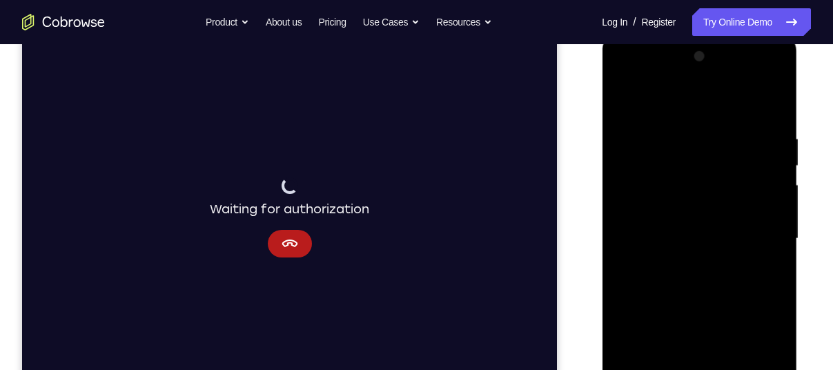
drag, startPoint x: 695, startPoint y: 281, endPoint x: 704, endPoint y: 205, distance: 76.5
click at [704, 205] on div at bounding box center [699, 239] width 174 height 387
drag, startPoint x: 692, startPoint y: 291, endPoint x: 691, endPoint y: 208, distance: 83.5
click at [691, 208] on div at bounding box center [699, 239] width 174 height 387
drag, startPoint x: 690, startPoint y: 270, endPoint x: 695, endPoint y: 128, distance: 142.3
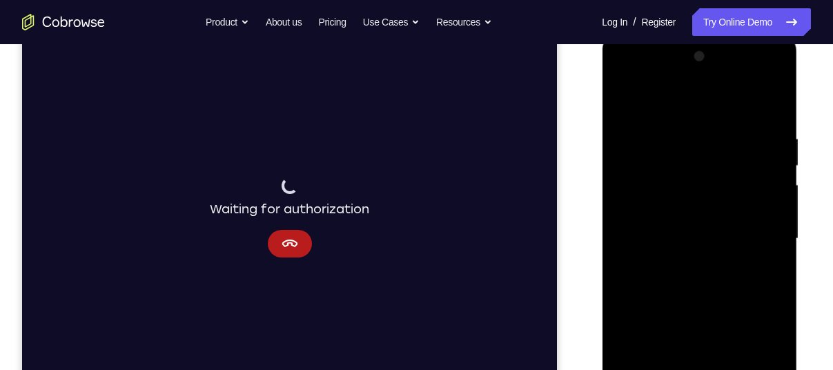
click at [695, 128] on div at bounding box center [699, 239] width 174 height 387
drag, startPoint x: 696, startPoint y: 234, endPoint x: 708, endPoint y: 142, distance: 93.2
click at [708, 142] on div at bounding box center [699, 239] width 174 height 387
click at [644, 347] on div at bounding box center [699, 239] width 174 height 387
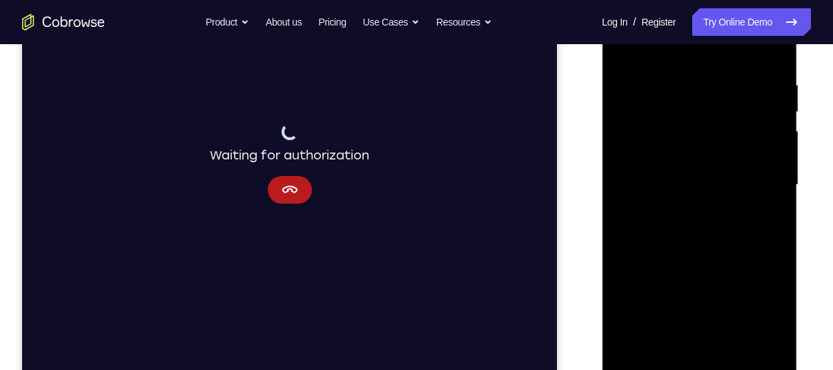
scroll to position [320, 0]
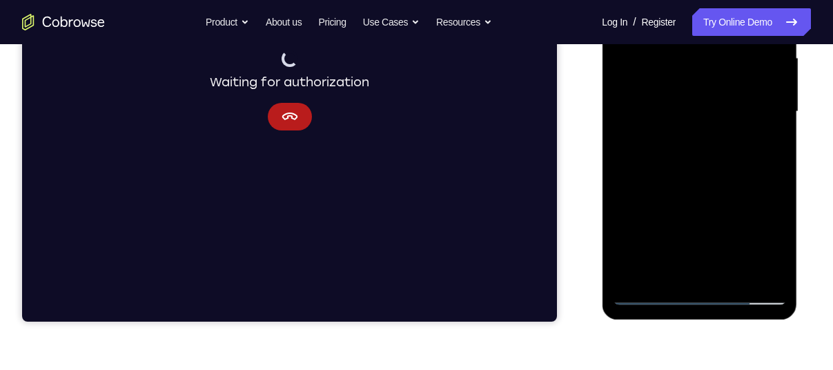
click at [698, 291] on div at bounding box center [699, 112] width 174 height 387
click at [723, 262] on div at bounding box center [699, 112] width 174 height 387
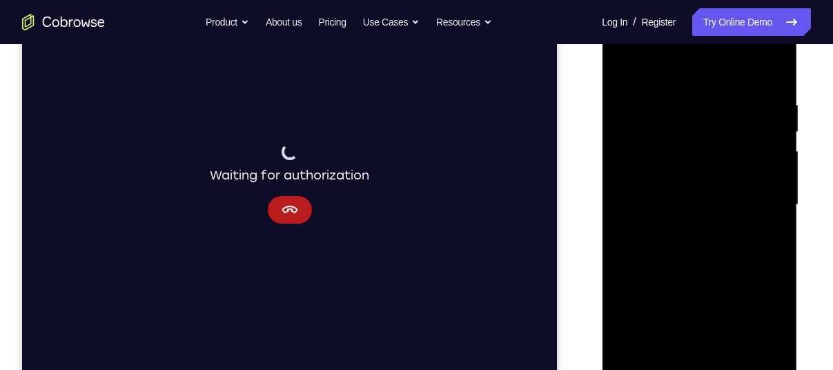
scroll to position [244, 0]
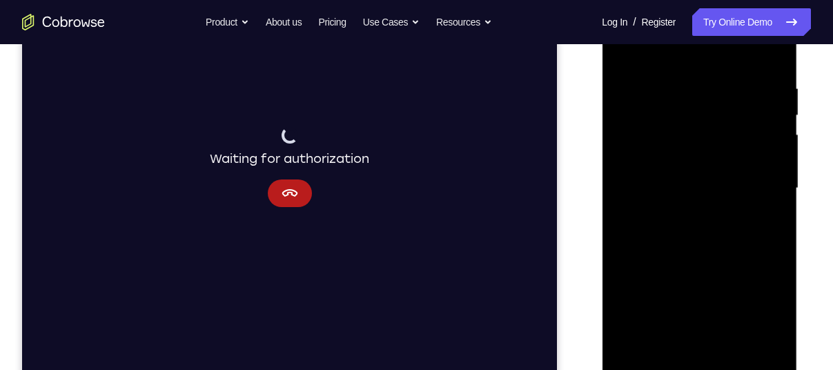
click at [725, 248] on div at bounding box center [699, 188] width 174 height 387
click at [660, 102] on div at bounding box center [699, 188] width 174 height 387
click at [627, 114] on div at bounding box center [699, 188] width 174 height 387
click at [681, 180] on div at bounding box center [699, 188] width 174 height 387
click at [770, 178] on div at bounding box center [699, 188] width 174 height 387
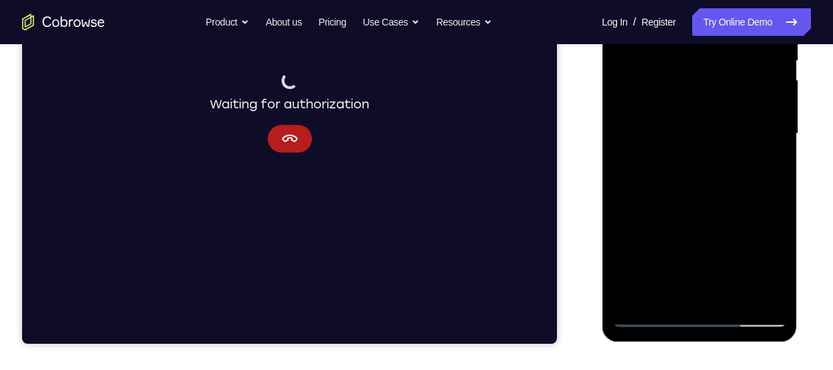
scroll to position [299, 0]
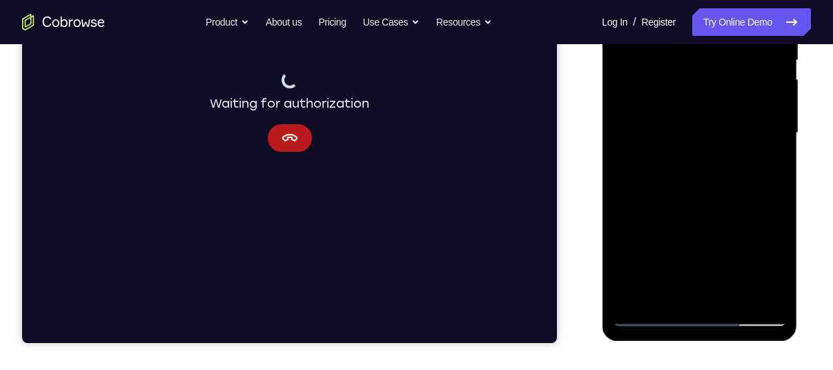
click at [655, 317] on div at bounding box center [699, 133] width 174 height 387
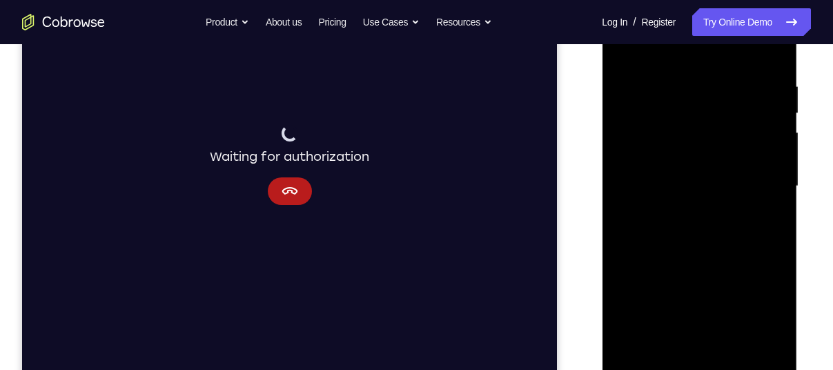
scroll to position [245, 0]
click at [660, 88] on div at bounding box center [699, 187] width 174 height 387
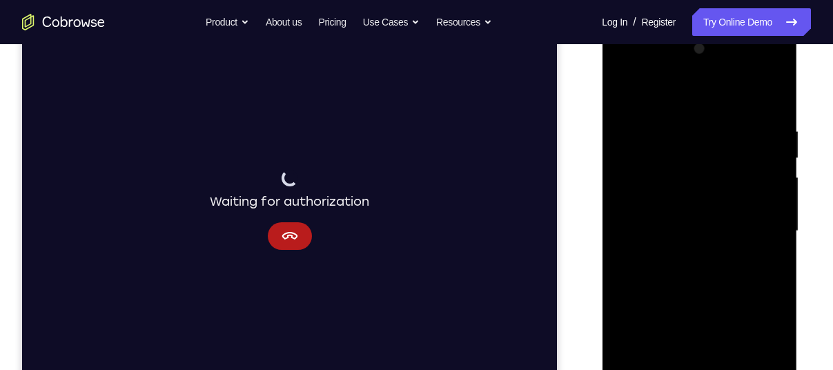
scroll to position [200, 0]
click at [648, 158] on div at bounding box center [699, 232] width 174 height 387
drag, startPoint x: 725, startPoint y: 183, endPoint x: 630, endPoint y: 194, distance: 95.9
click at [630, 194] on div at bounding box center [699, 232] width 174 height 387
click at [767, 225] on div at bounding box center [699, 232] width 174 height 387
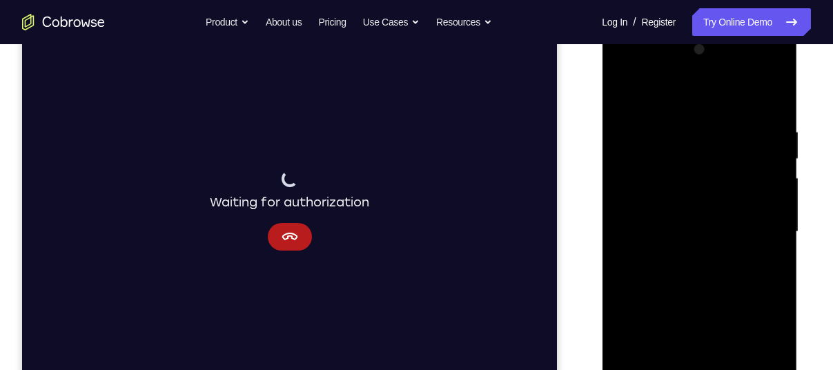
click at [767, 225] on div at bounding box center [699, 232] width 174 height 387
drag, startPoint x: 721, startPoint y: 140, endPoint x: 619, endPoint y: 162, distance: 104.5
click at [619, 162] on div at bounding box center [699, 232] width 174 height 387
drag, startPoint x: 730, startPoint y: 151, endPoint x: 607, endPoint y: 165, distance: 123.0
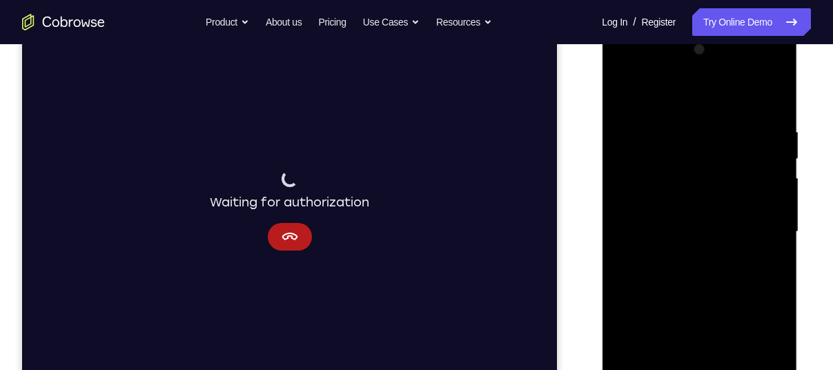
click at [607, 165] on div at bounding box center [699, 233] width 195 height 411
drag, startPoint x: 739, startPoint y: 164, endPoint x: 612, endPoint y: 179, distance: 127.8
click at [612, 179] on div at bounding box center [699, 232] width 174 height 387
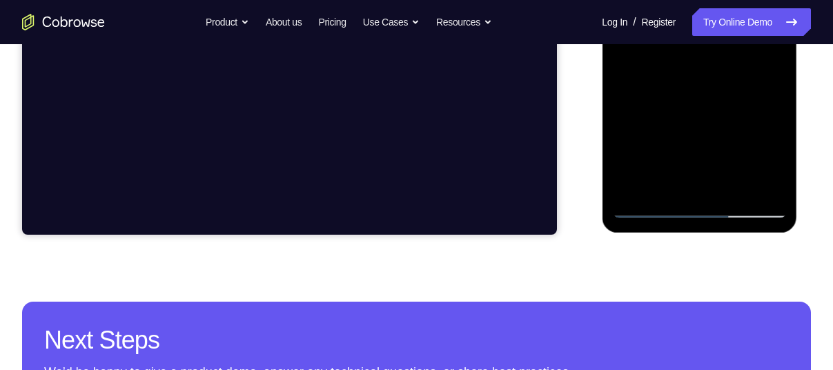
scroll to position [409, 0]
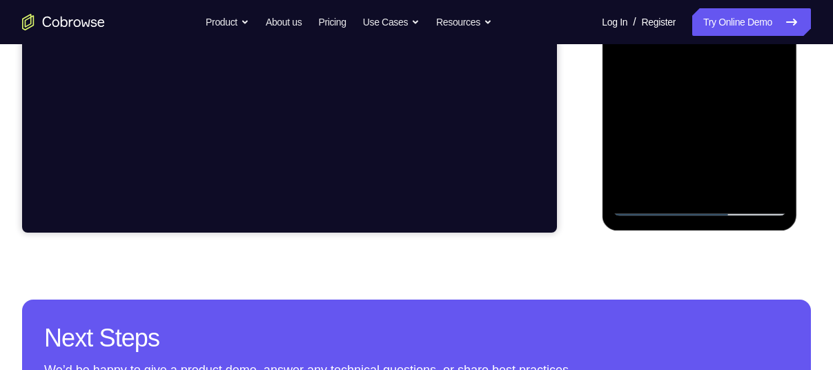
click at [654, 209] on div at bounding box center [699, 23] width 174 height 387
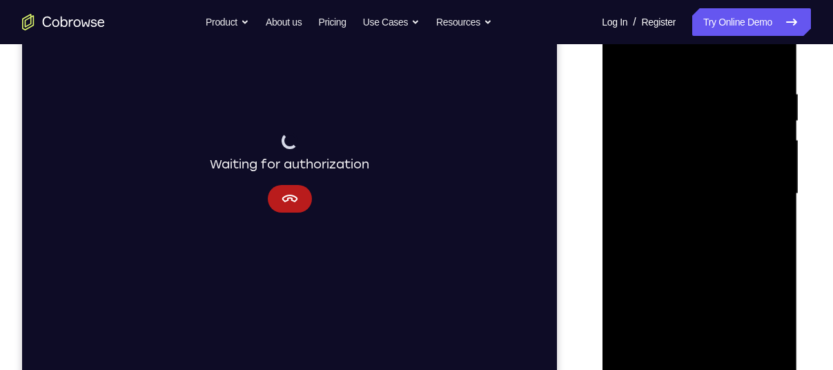
scroll to position [237, 0]
click at [691, 349] on div at bounding box center [699, 194] width 174 height 387
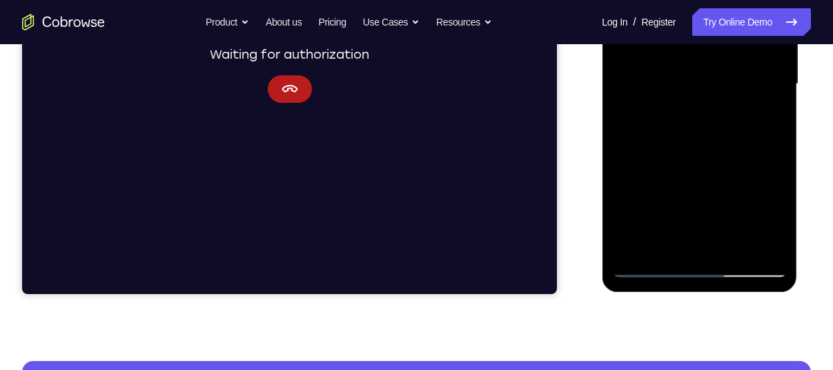
scroll to position [244, 0]
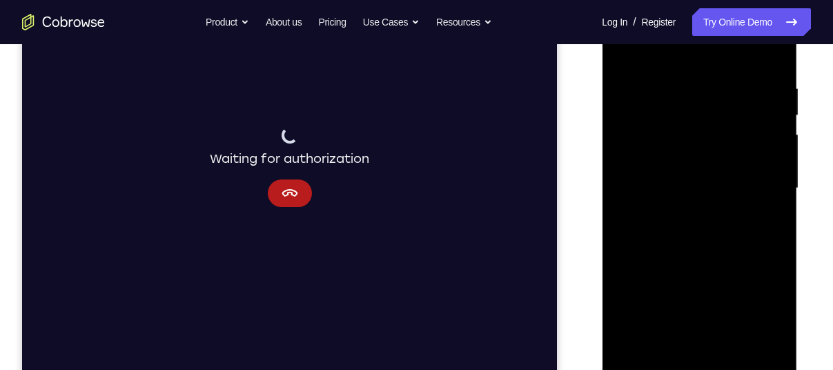
drag, startPoint x: 692, startPoint y: 246, endPoint x: 691, endPoint y: 130, distance: 116.0
click at [691, 130] on div at bounding box center [699, 188] width 174 height 387
drag, startPoint x: 677, startPoint y: 237, endPoint x: 691, endPoint y: 97, distance: 141.5
click at [691, 97] on div at bounding box center [699, 188] width 174 height 387
drag, startPoint x: 691, startPoint y: 235, endPoint x: 690, endPoint y: 152, distance: 83.5
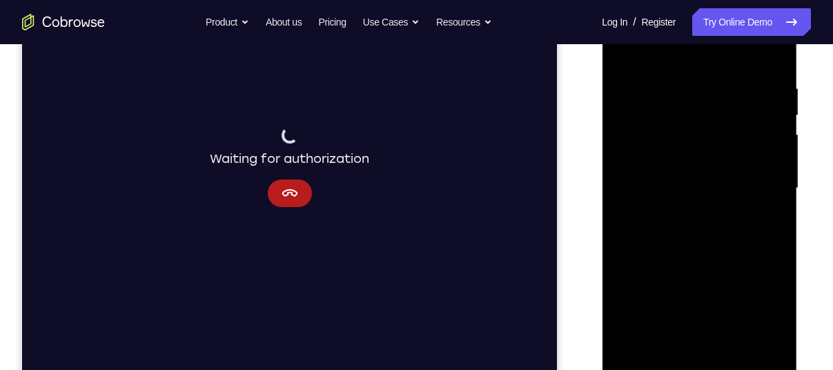
click at [690, 152] on div at bounding box center [699, 188] width 174 height 387
drag, startPoint x: 679, startPoint y: 249, endPoint x: 686, endPoint y: 138, distance: 111.3
click at [686, 138] on div at bounding box center [699, 188] width 174 height 387
drag, startPoint x: 683, startPoint y: 236, endPoint x: 690, endPoint y: 68, distance: 167.8
click at [690, 68] on div at bounding box center [699, 188] width 174 height 387
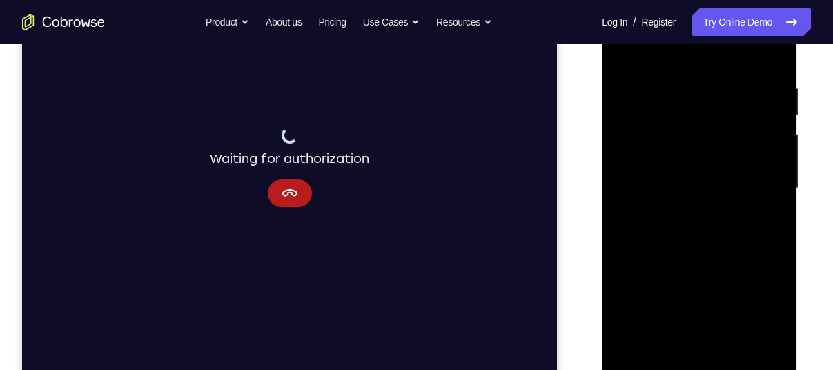
drag, startPoint x: 686, startPoint y: 235, endPoint x: 696, endPoint y: 138, distance: 97.9
click at [696, 138] on div at bounding box center [699, 188] width 174 height 387
drag, startPoint x: 690, startPoint y: 237, endPoint x: 694, endPoint y: 171, distance: 65.7
click at [694, 171] on div at bounding box center [699, 188] width 174 height 387
drag, startPoint x: 705, startPoint y: 240, endPoint x: 716, endPoint y: 177, distance: 63.8
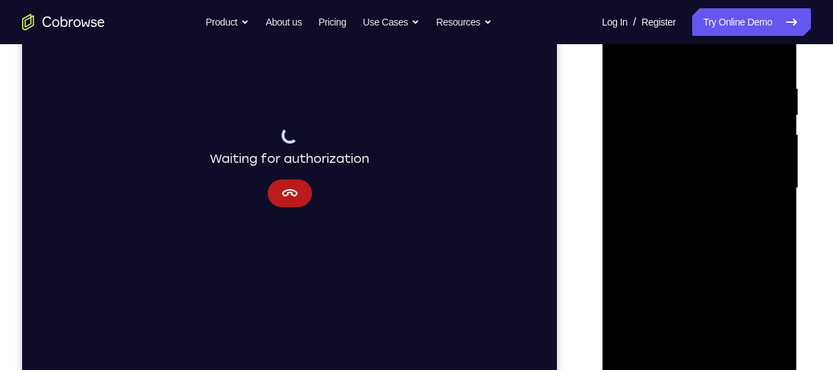
click at [716, 177] on div at bounding box center [699, 188] width 174 height 387
drag, startPoint x: 690, startPoint y: 297, endPoint x: 702, endPoint y: 201, distance: 96.7
click at [702, 201] on div at bounding box center [699, 188] width 174 height 387
drag, startPoint x: 707, startPoint y: 244, endPoint x: 752, endPoint y: 80, distance: 170.3
click at [752, 80] on div at bounding box center [699, 188] width 174 height 387
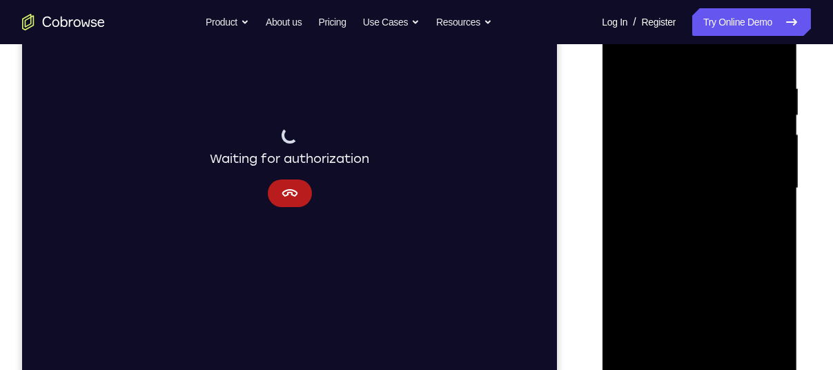
drag, startPoint x: 724, startPoint y: 249, endPoint x: 735, endPoint y: 160, distance: 89.7
click at [735, 160] on div at bounding box center [699, 188] width 174 height 387
drag, startPoint x: 699, startPoint y: 306, endPoint x: 703, endPoint y: 248, distance: 58.1
click at [703, 248] on div at bounding box center [699, 188] width 174 height 387
click at [646, 345] on div at bounding box center [699, 188] width 174 height 387
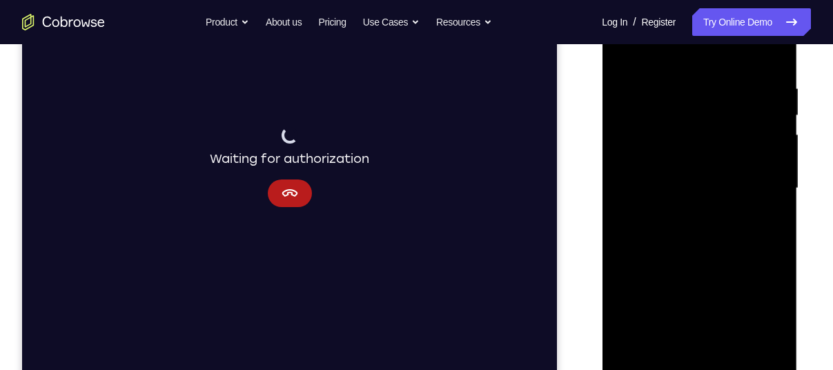
click at [667, 175] on div at bounding box center [699, 188] width 174 height 387
click at [754, 341] on div at bounding box center [699, 188] width 174 height 387
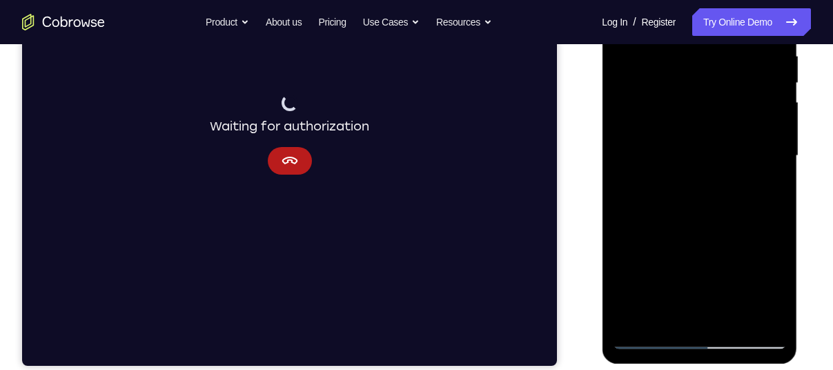
scroll to position [277, 0]
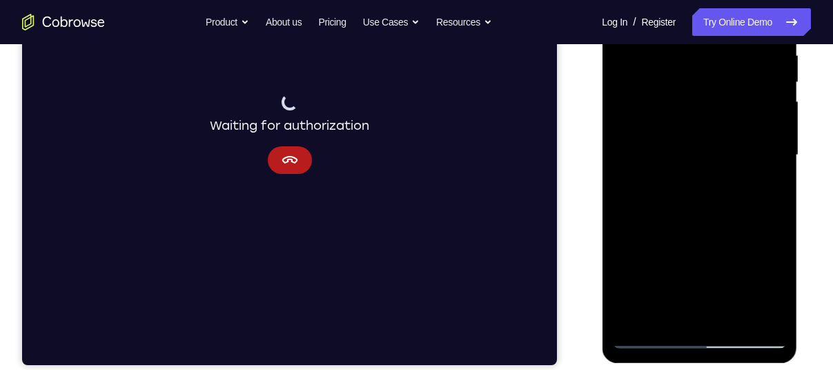
click at [645, 108] on div at bounding box center [699, 155] width 174 height 387
click at [652, 106] on div at bounding box center [699, 155] width 174 height 387
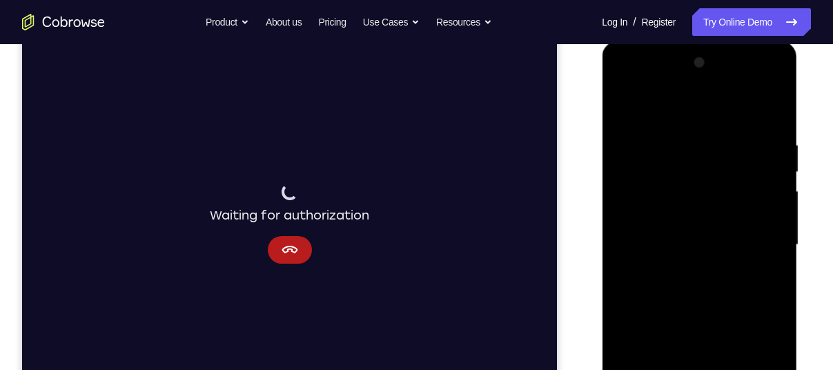
scroll to position [182, 0]
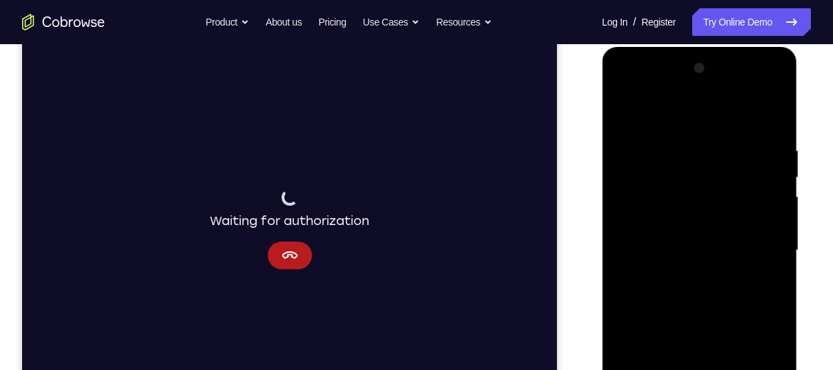
click at [645, 160] on div at bounding box center [699, 250] width 174 height 387
click at [618, 86] on div at bounding box center [699, 250] width 174 height 387
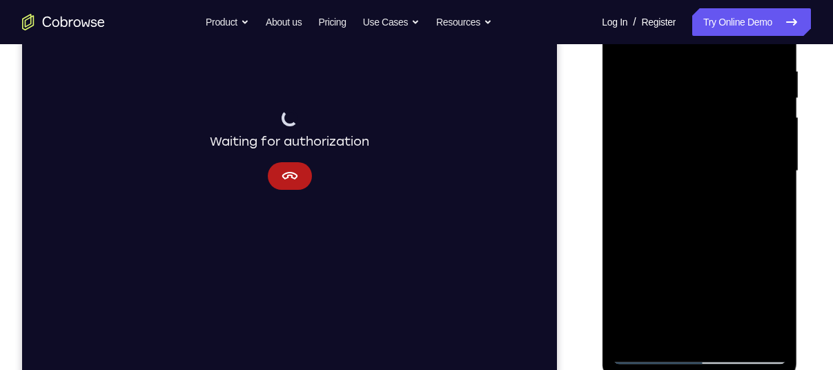
scroll to position [264, 0]
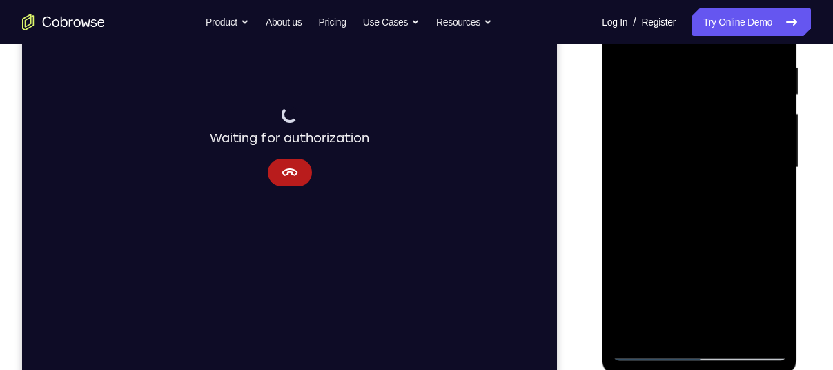
click at [647, 349] on div at bounding box center [699, 167] width 174 height 387
click at [667, 319] on div at bounding box center [699, 167] width 174 height 387
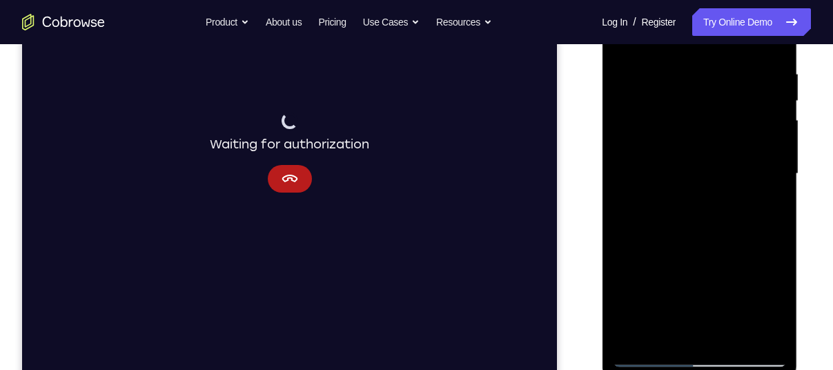
scroll to position [259, 0]
click at [702, 351] on div at bounding box center [699, 173] width 174 height 387
click at [703, 358] on div at bounding box center [699, 173] width 174 height 387
click at [753, 300] on div at bounding box center [699, 173] width 174 height 387
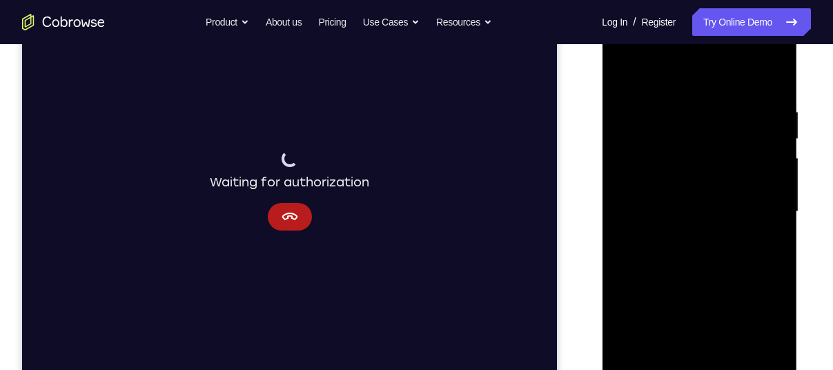
scroll to position [211, 0]
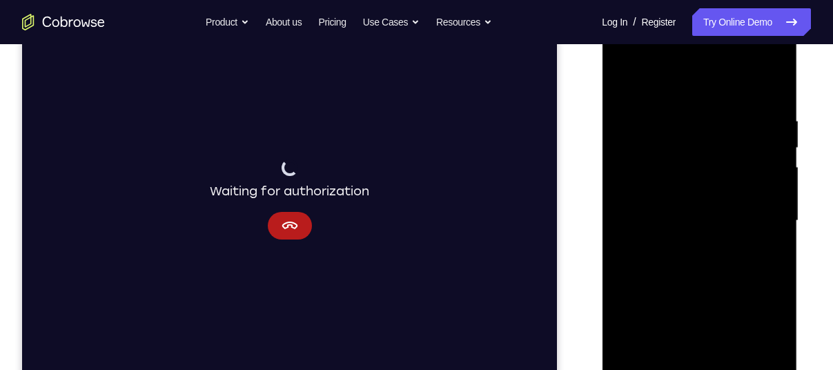
click at [644, 88] on div at bounding box center [699, 221] width 174 height 387
click at [760, 216] on div at bounding box center [699, 221] width 174 height 387
click at [713, 245] on div at bounding box center [699, 221] width 174 height 387
click at [673, 249] on div at bounding box center [699, 221] width 174 height 387
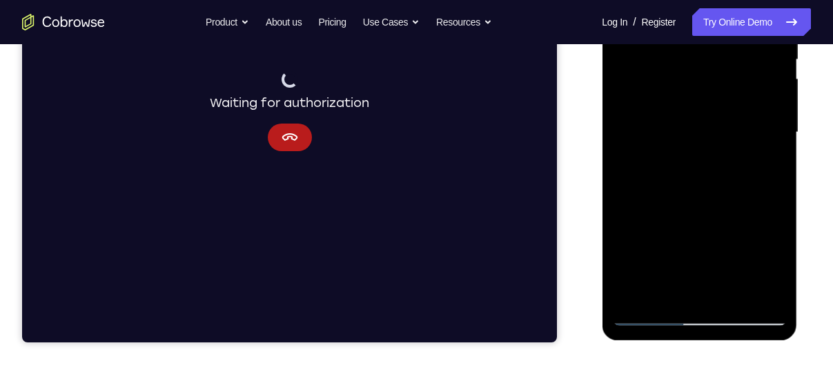
scroll to position [301, 0]
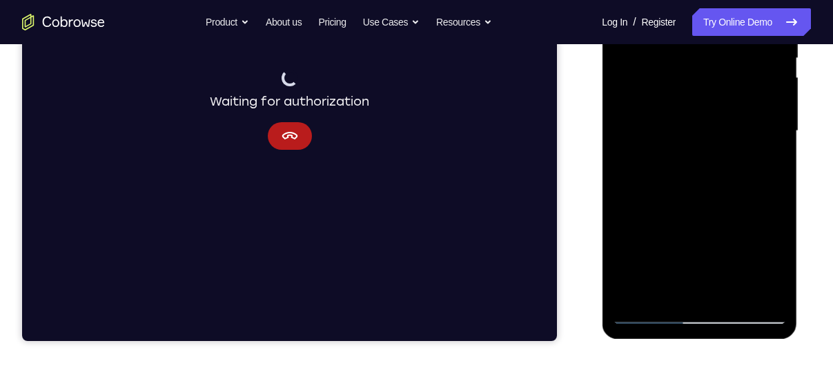
click at [659, 320] on div at bounding box center [699, 131] width 174 height 387
click at [681, 157] on div at bounding box center [699, 131] width 174 height 387
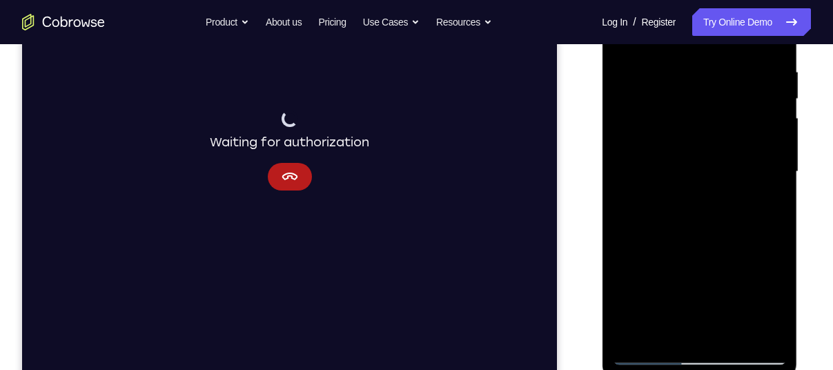
scroll to position [251, 0]
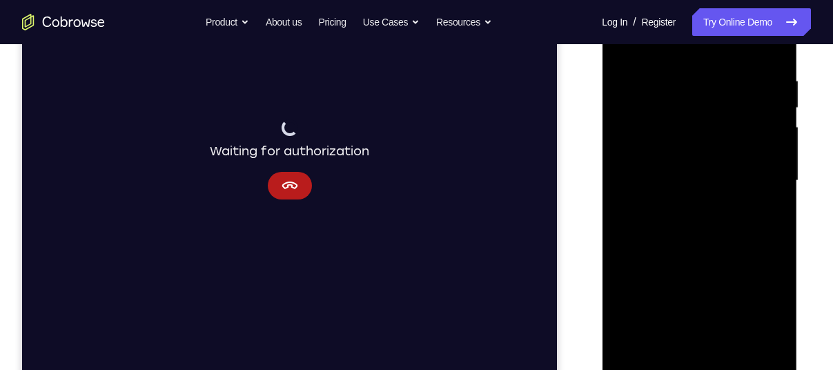
click at [685, 165] on div at bounding box center [699, 181] width 174 height 387
click at [679, 117] on div at bounding box center [699, 181] width 174 height 387
click at [712, 154] on div at bounding box center [699, 181] width 174 height 387
click at [728, 179] on div at bounding box center [699, 181] width 174 height 387
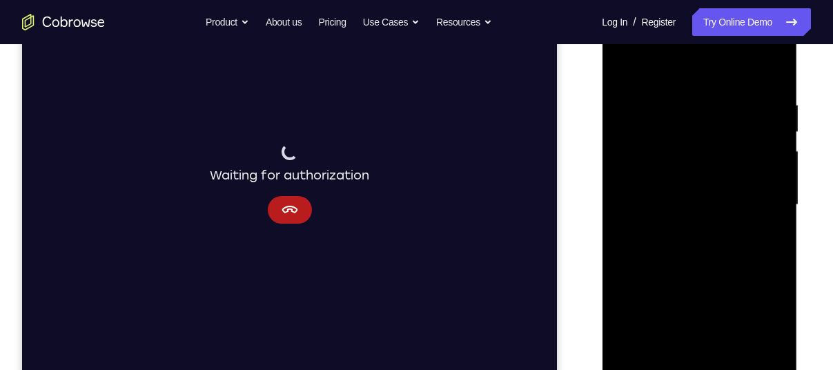
scroll to position [226, 0]
click at [702, 255] on div at bounding box center [699, 205] width 174 height 387
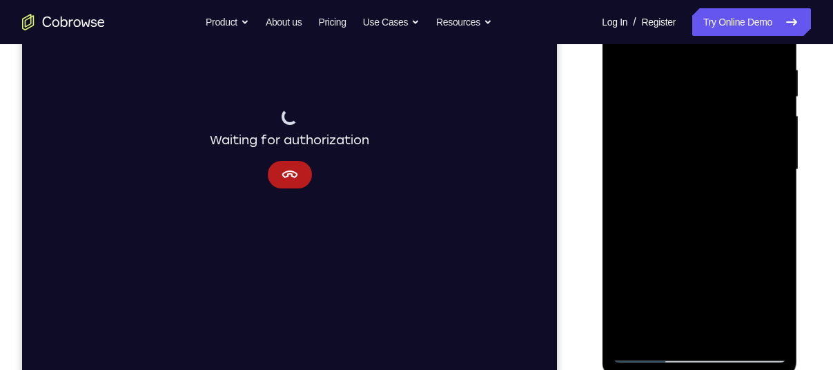
scroll to position [264, 0]
click at [716, 233] on div at bounding box center [699, 168] width 174 height 387
click at [728, 332] on div at bounding box center [699, 168] width 174 height 387
click at [670, 244] on div at bounding box center [699, 168] width 174 height 387
click at [685, 148] on div at bounding box center [699, 168] width 174 height 387
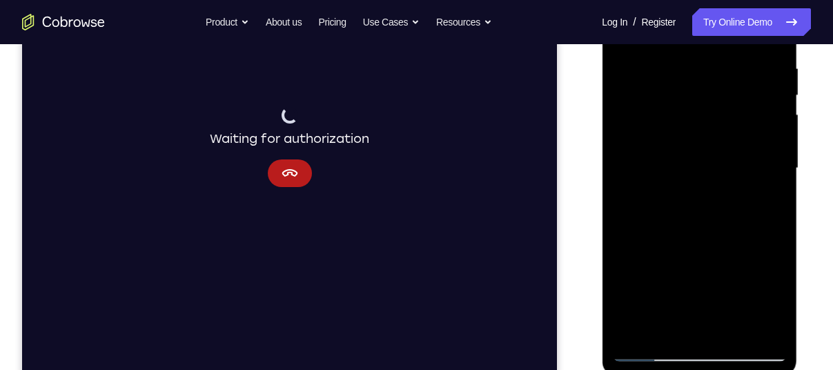
click at [663, 322] on div at bounding box center [699, 168] width 174 height 387
click at [699, 275] on div at bounding box center [699, 168] width 174 height 387
click at [696, 273] on div at bounding box center [699, 168] width 174 height 387
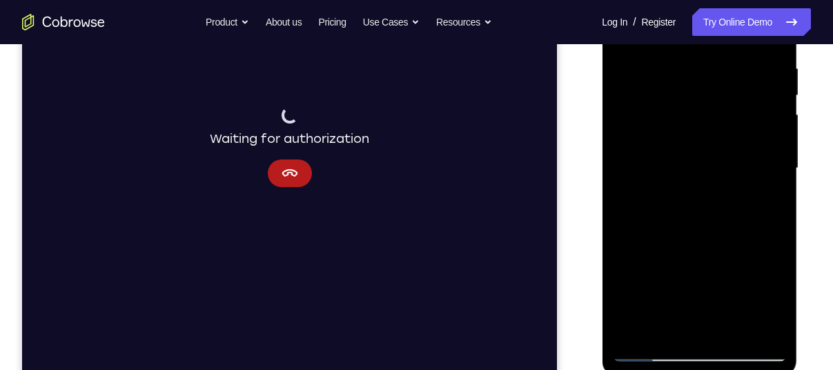
click at [696, 273] on div at bounding box center [699, 168] width 174 height 387
click at [730, 251] on div at bounding box center [699, 168] width 174 height 387
click at [641, 349] on div at bounding box center [699, 168] width 174 height 387
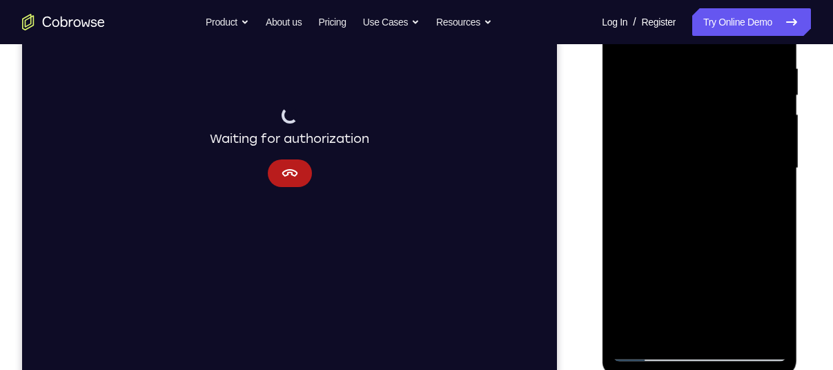
click at [661, 179] on div at bounding box center [699, 168] width 174 height 387
click at [678, 320] on div at bounding box center [699, 168] width 174 height 387
click at [669, 274] on div at bounding box center [699, 168] width 174 height 387
click at [764, 252] on div at bounding box center [699, 168] width 174 height 387
click at [671, 270] on div at bounding box center [699, 168] width 174 height 387
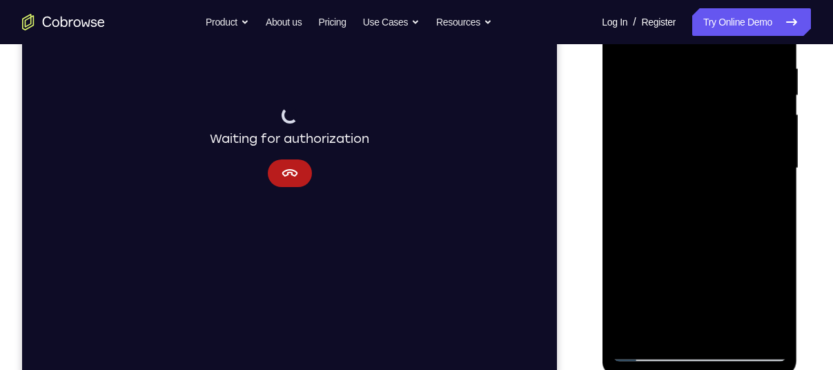
click at [762, 276] on div at bounding box center [699, 168] width 174 height 387
click at [768, 199] on div at bounding box center [699, 168] width 174 height 387
click at [644, 351] on div at bounding box center [699, 168] width 174 height 387
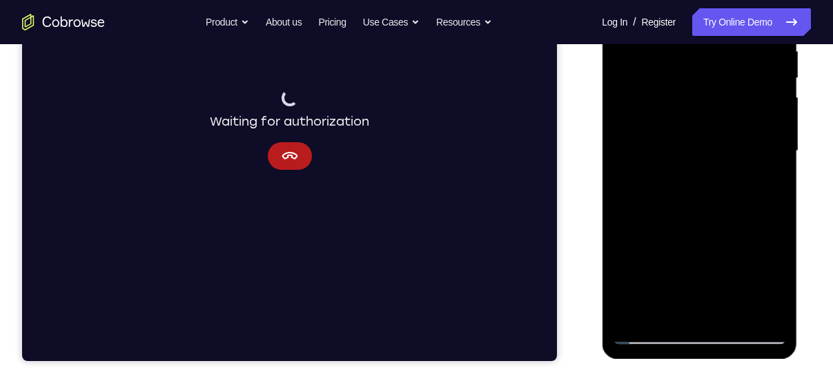
scroll to position [282, 0]
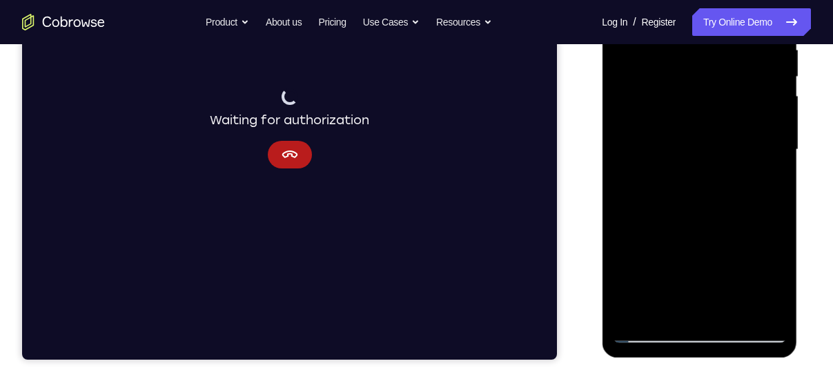
drag, startPoint x: 695, startPoint y: 232, endPoint x: 715, endPoint y: 179, distance: 56.1
click at [715, 179] on div at bounding box center [699, 150] width 174 height 387
click at [648, 332] on div at bounding box center [699, 150] width 174 height 387
click at [701, 311] on div at bounding box center [699, 150] width 174 height 387
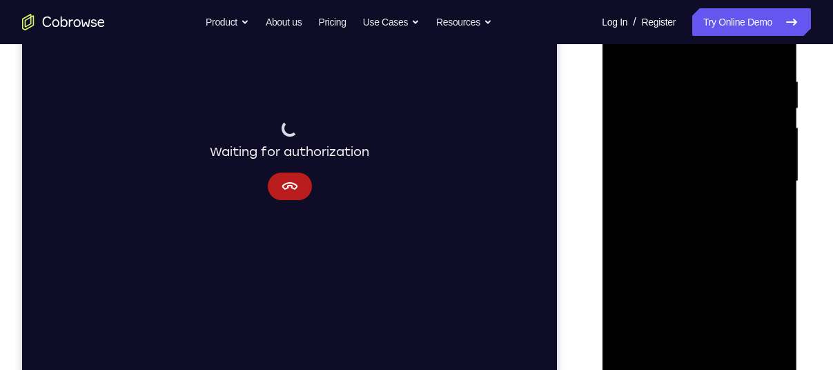
scroll to position [243, 0]
